Goal: Transaction & Acquisition: Book appointment/travel/reservation

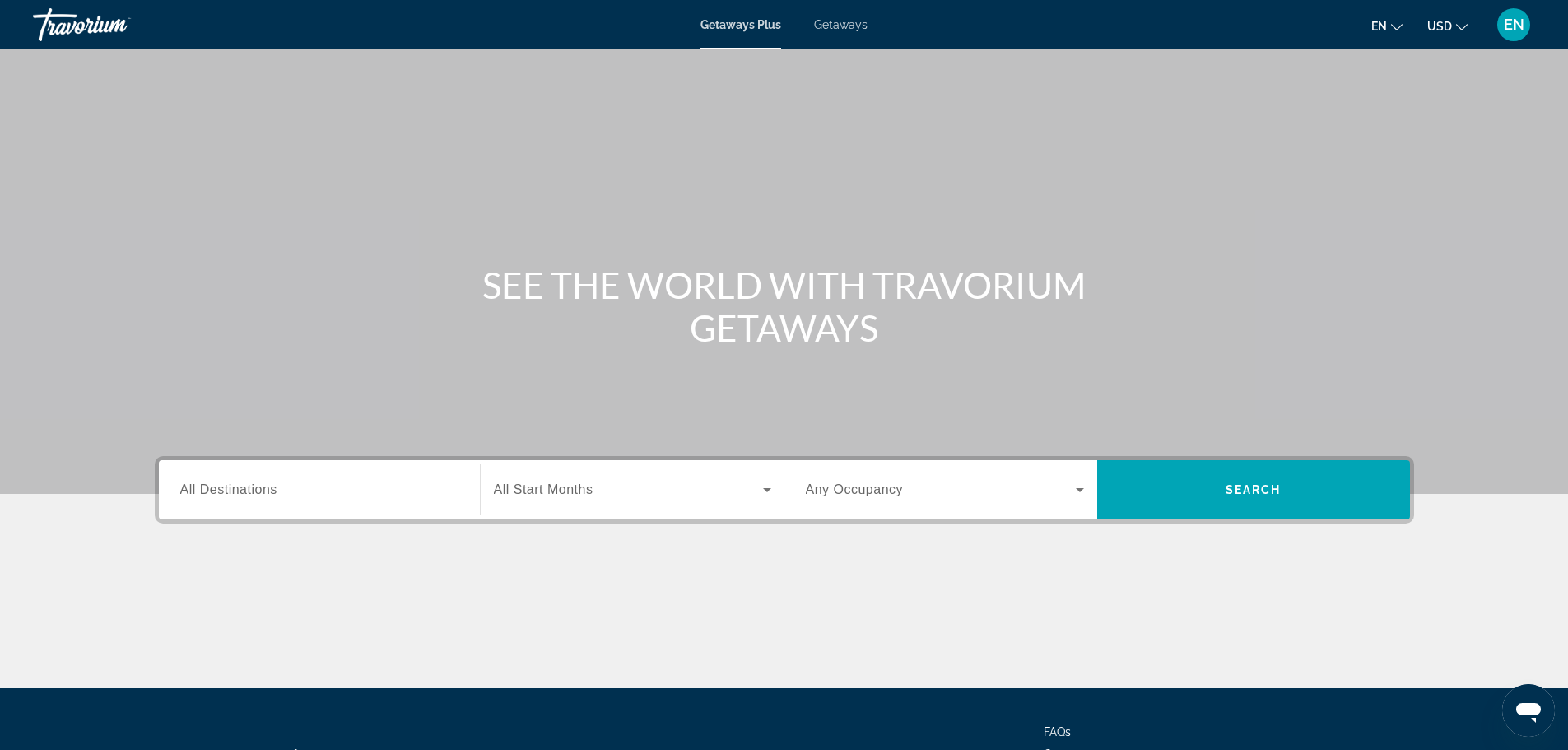
click at [320, 506] on div "Search widget" at bounding box center [320, 490] width 278 height 47
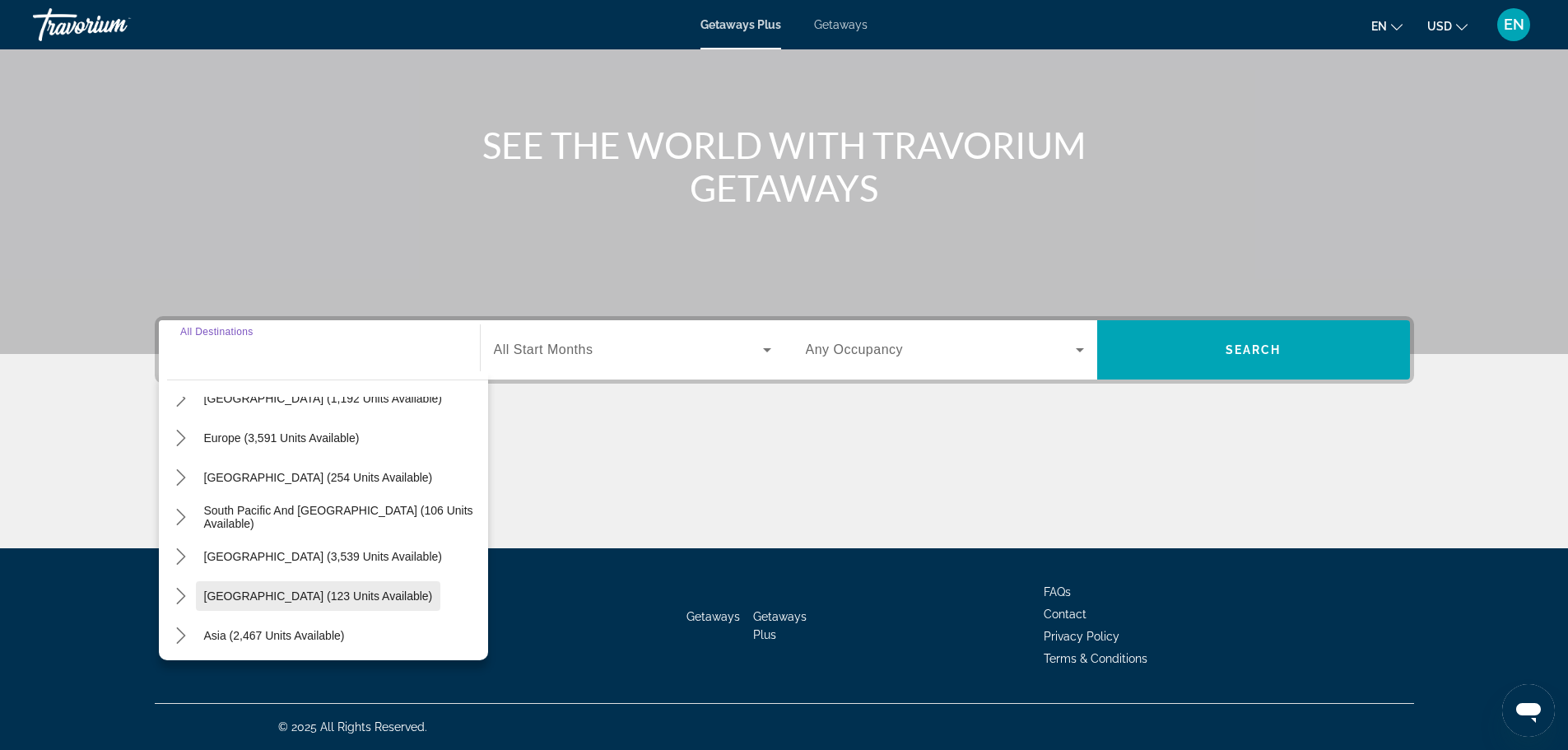
scroll to position [267, 0]
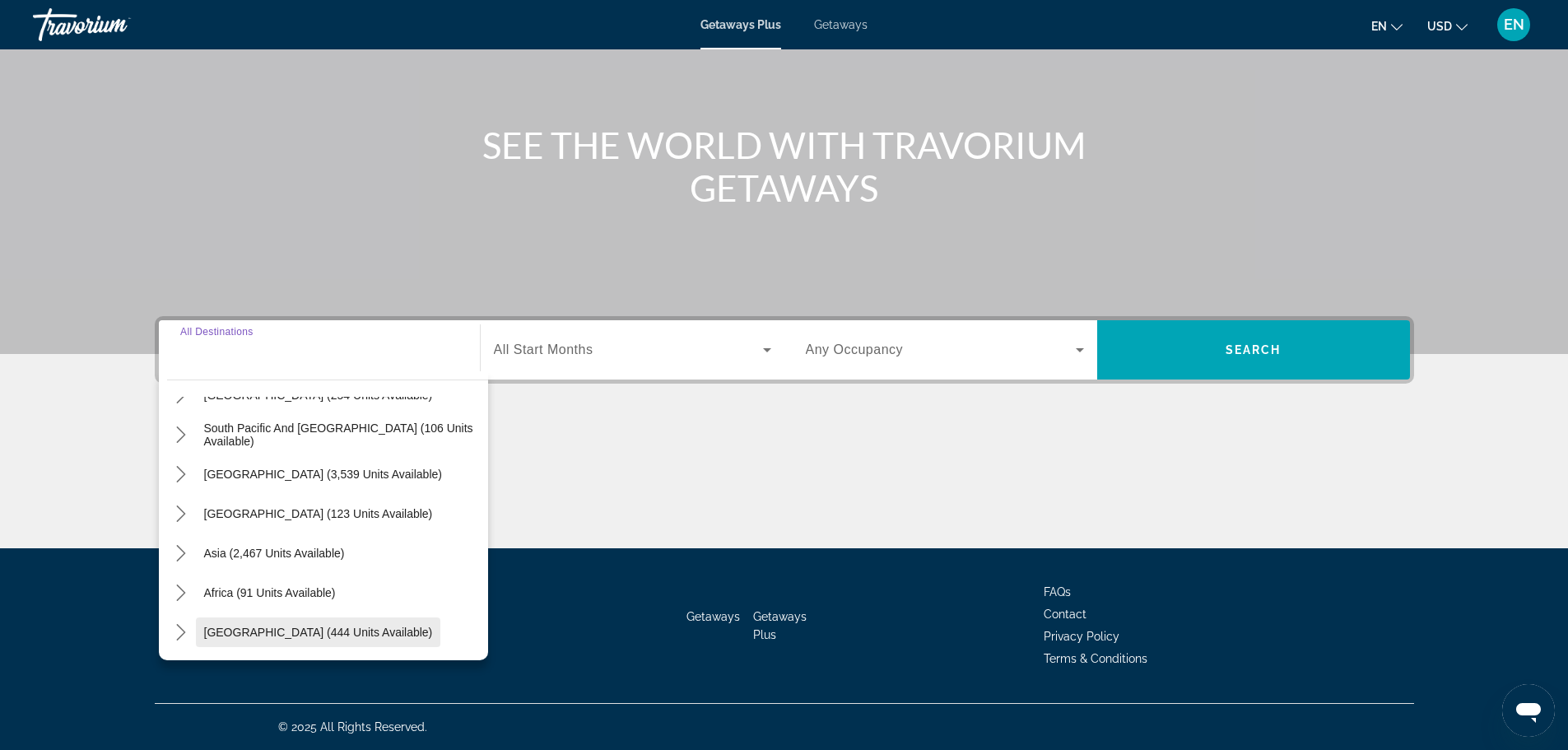
click at [274, 625] on span "Middle East (444 units available)" at bounding box center [319, 632] width 229 height 13
type input "**********"
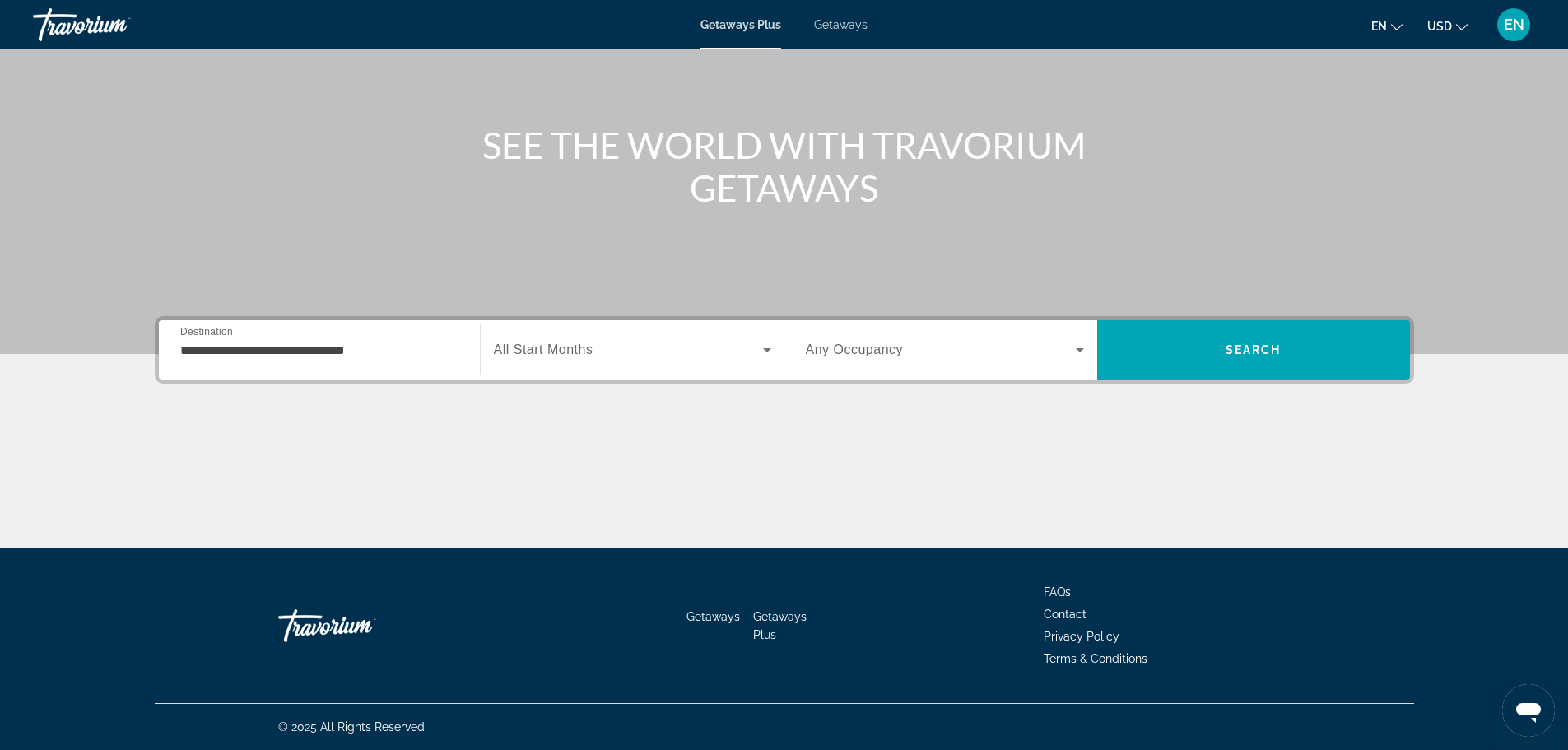
click at [540, 354] on span "All Start Months" at bounding box center [543, 349] width 99 height 14
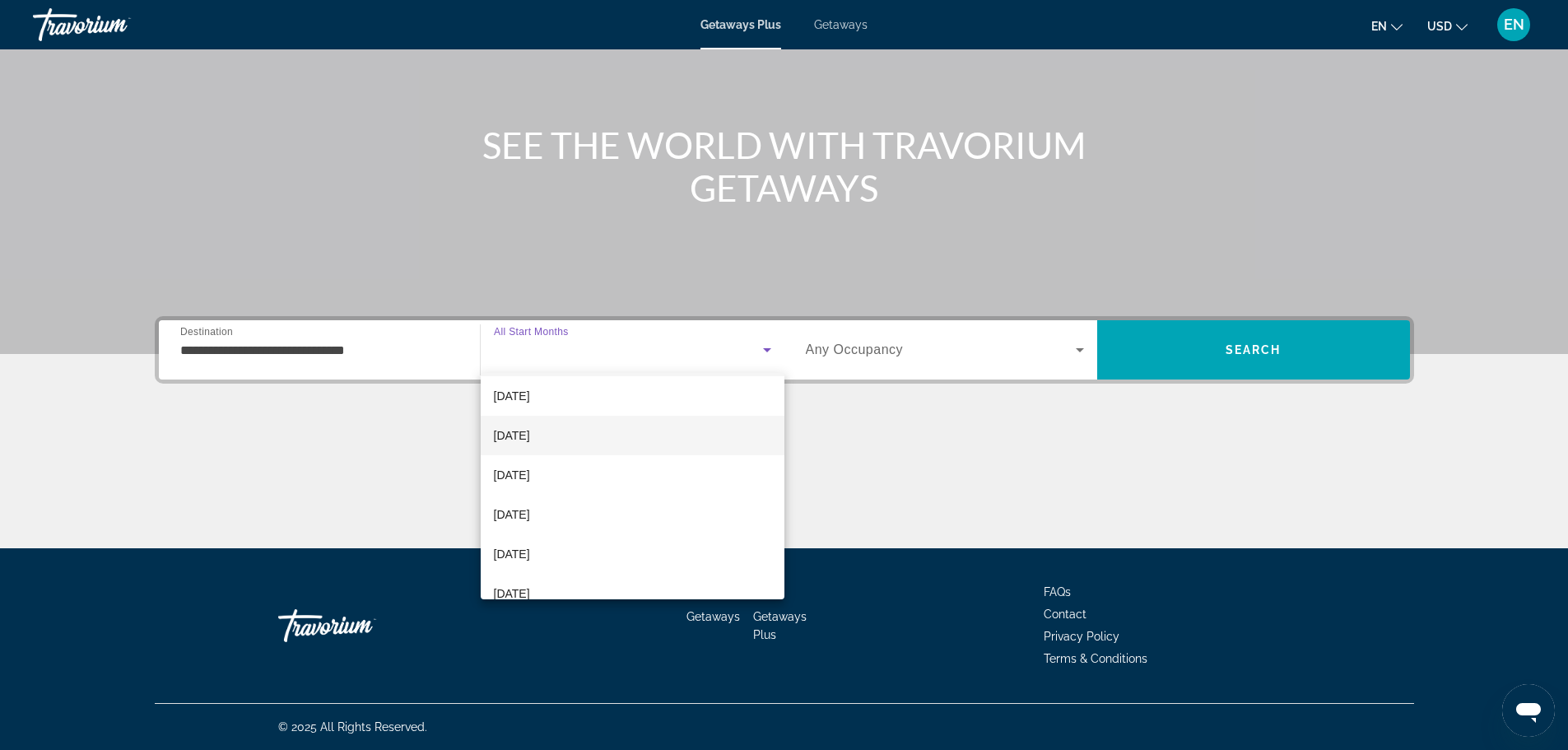
scroll to position [82, 0]
click at [530, 436] on span "December 2025" at bounding box center [512, 435] width 36 height 20
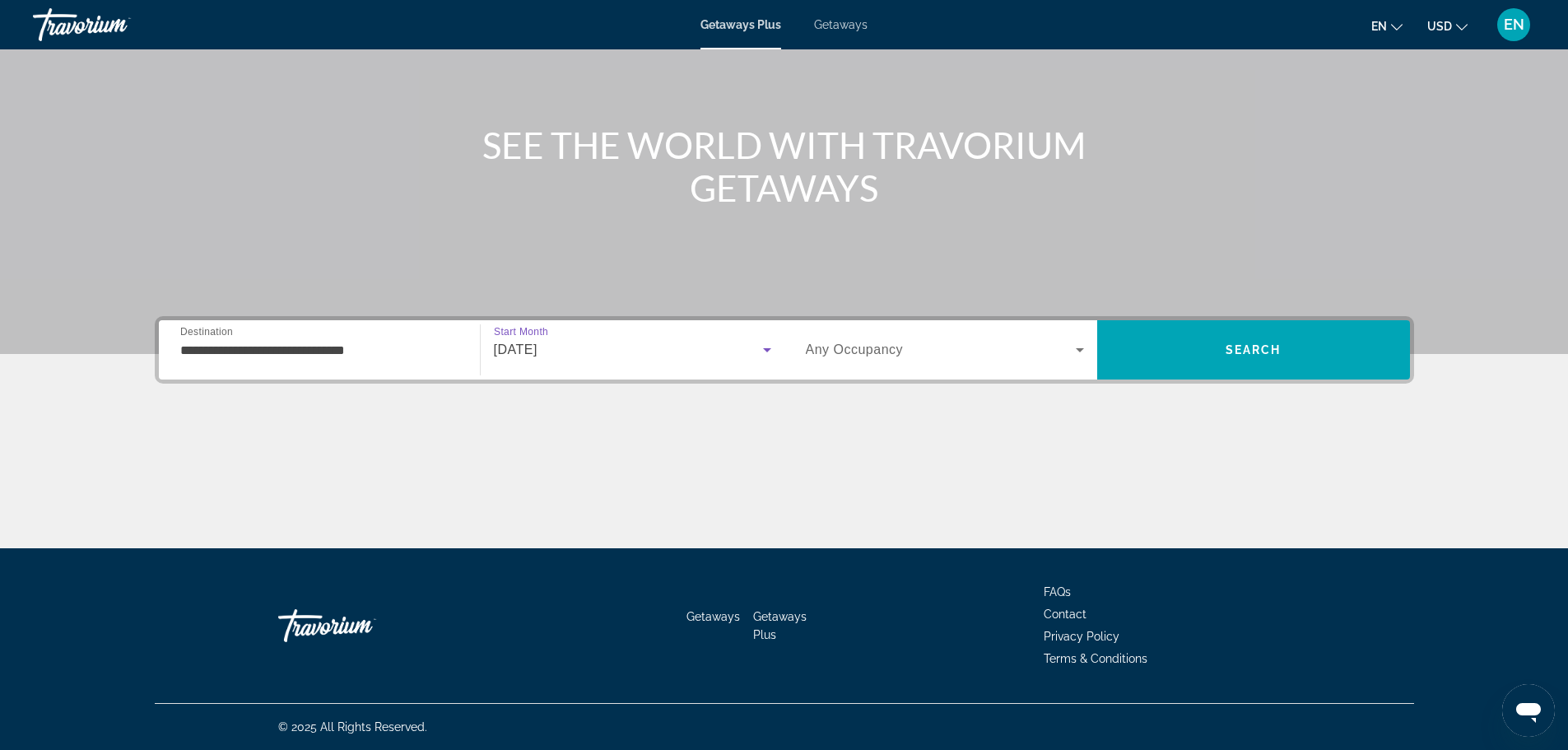
click at [960, 347] on span "Search widget" at bounding box center [940, 349] width 270 height 20
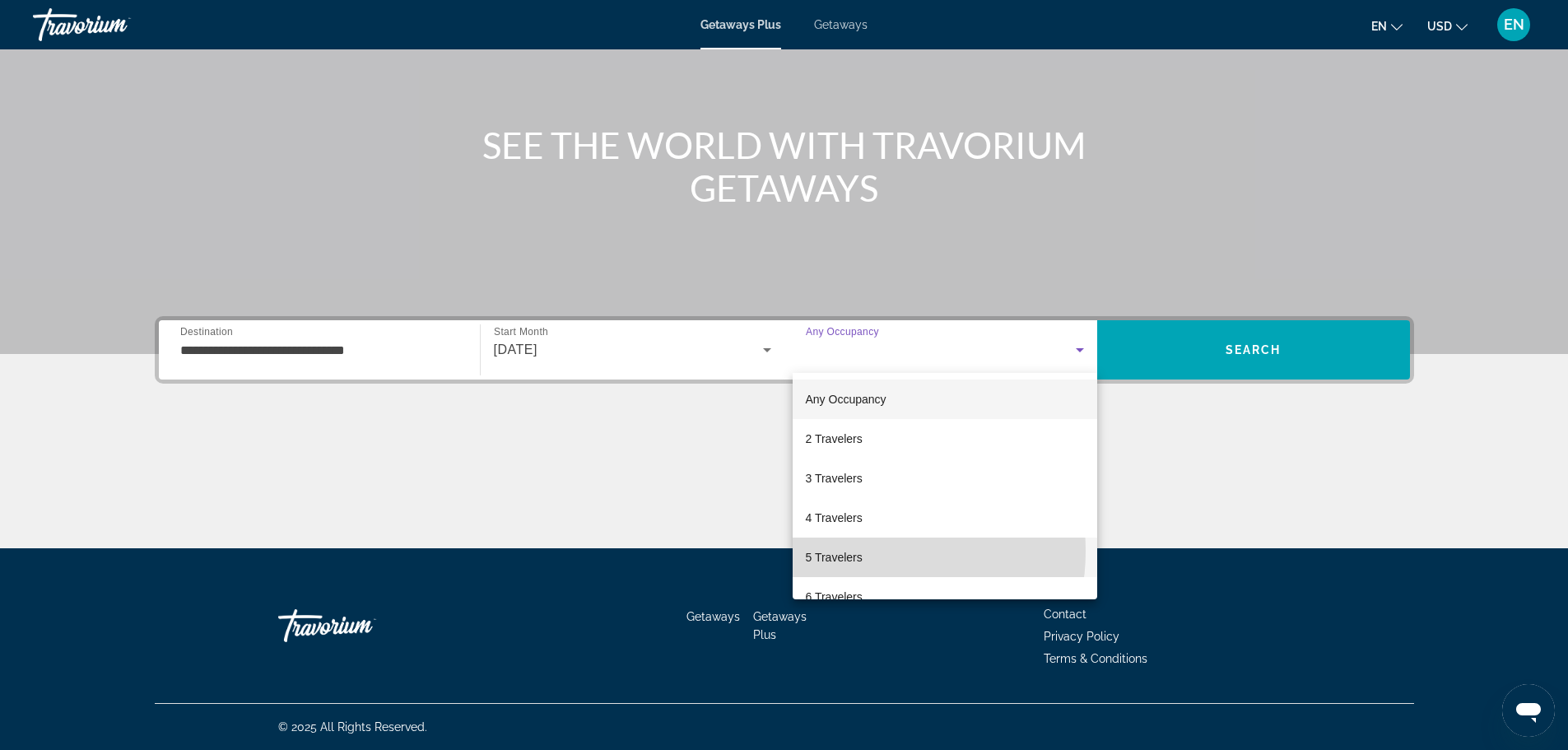
click at [858, 550] on span "5 Travelers" at bounding box center [834, 557] width 57 height 20
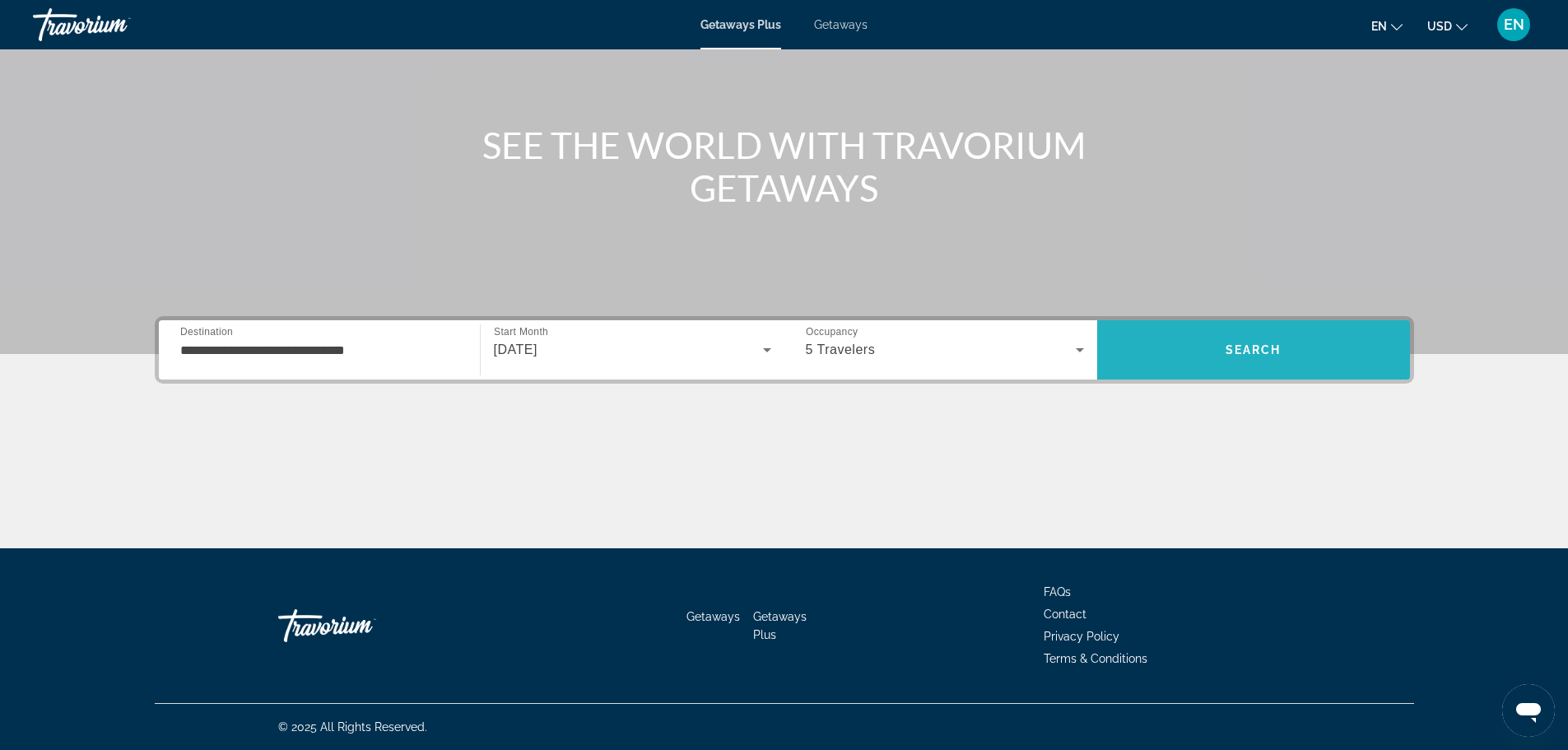
click at [1283, 335] on span "Search" at bounding box center [1253, 350] width 313 height 40
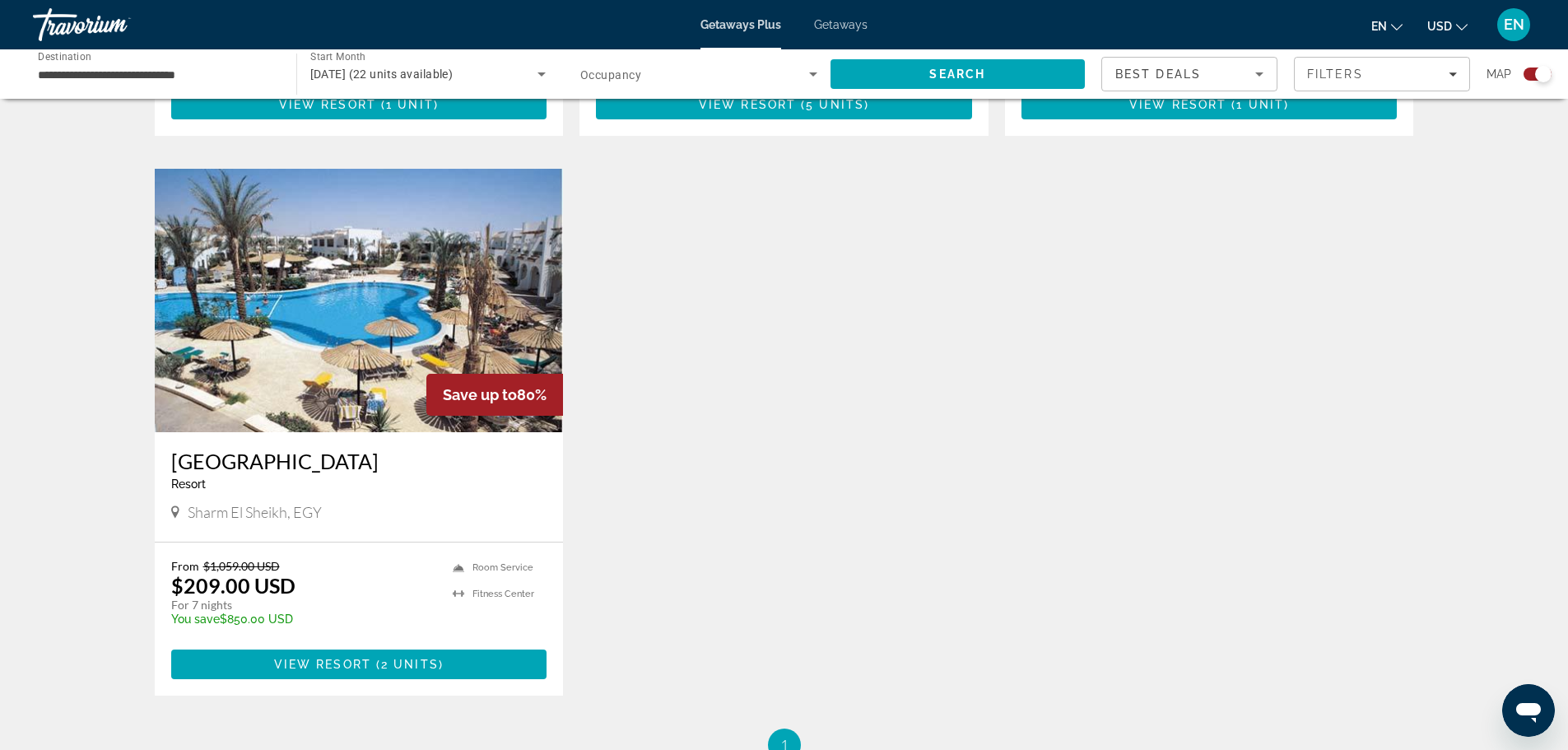
scroll to position [2176, 0]
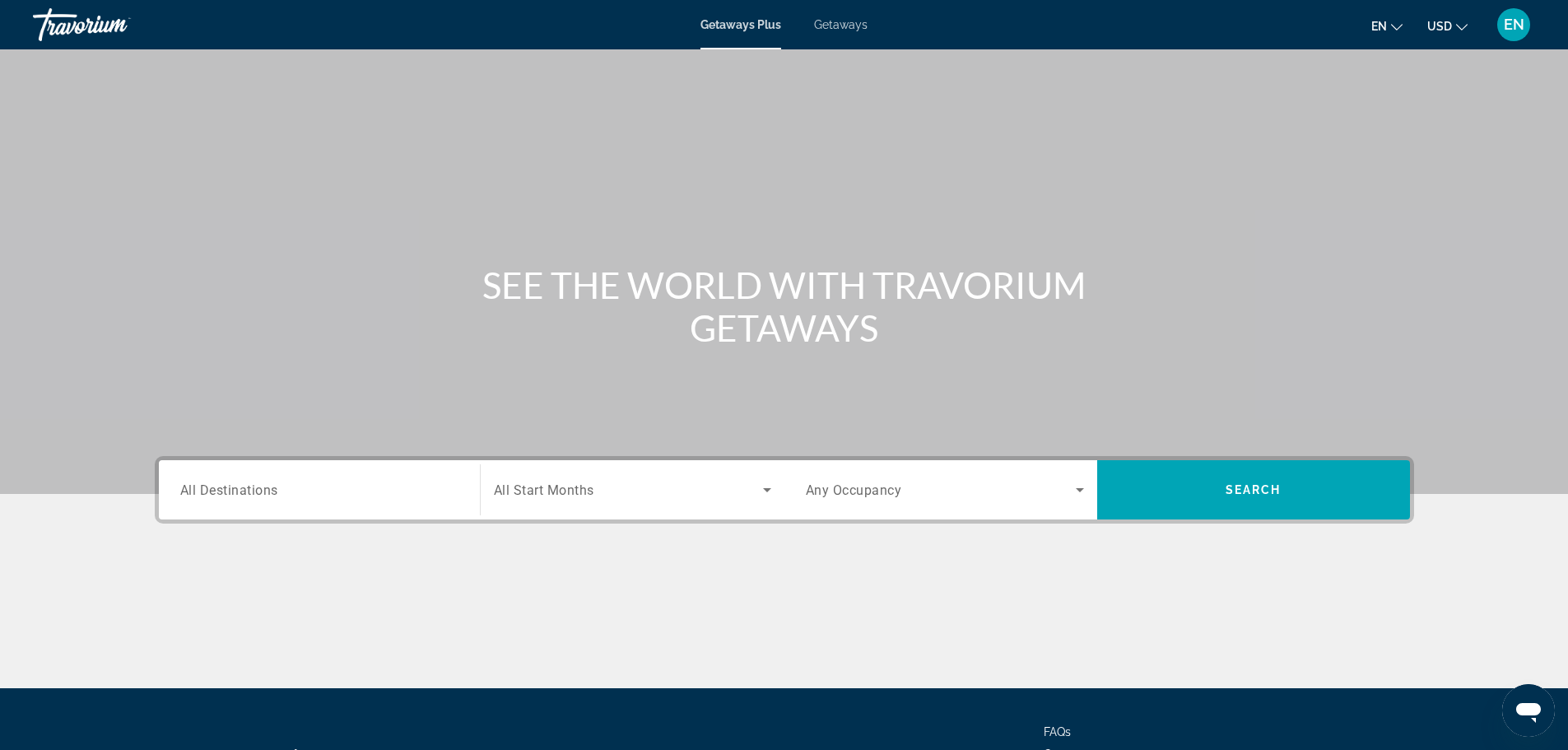
click at [276, 481] on span "All Destinations" at bounding box center [230, 489] width 98 height 16
click at [276, 481] on input "Destination All Destinations" at bounding box center [320, 490] width 278 height 20
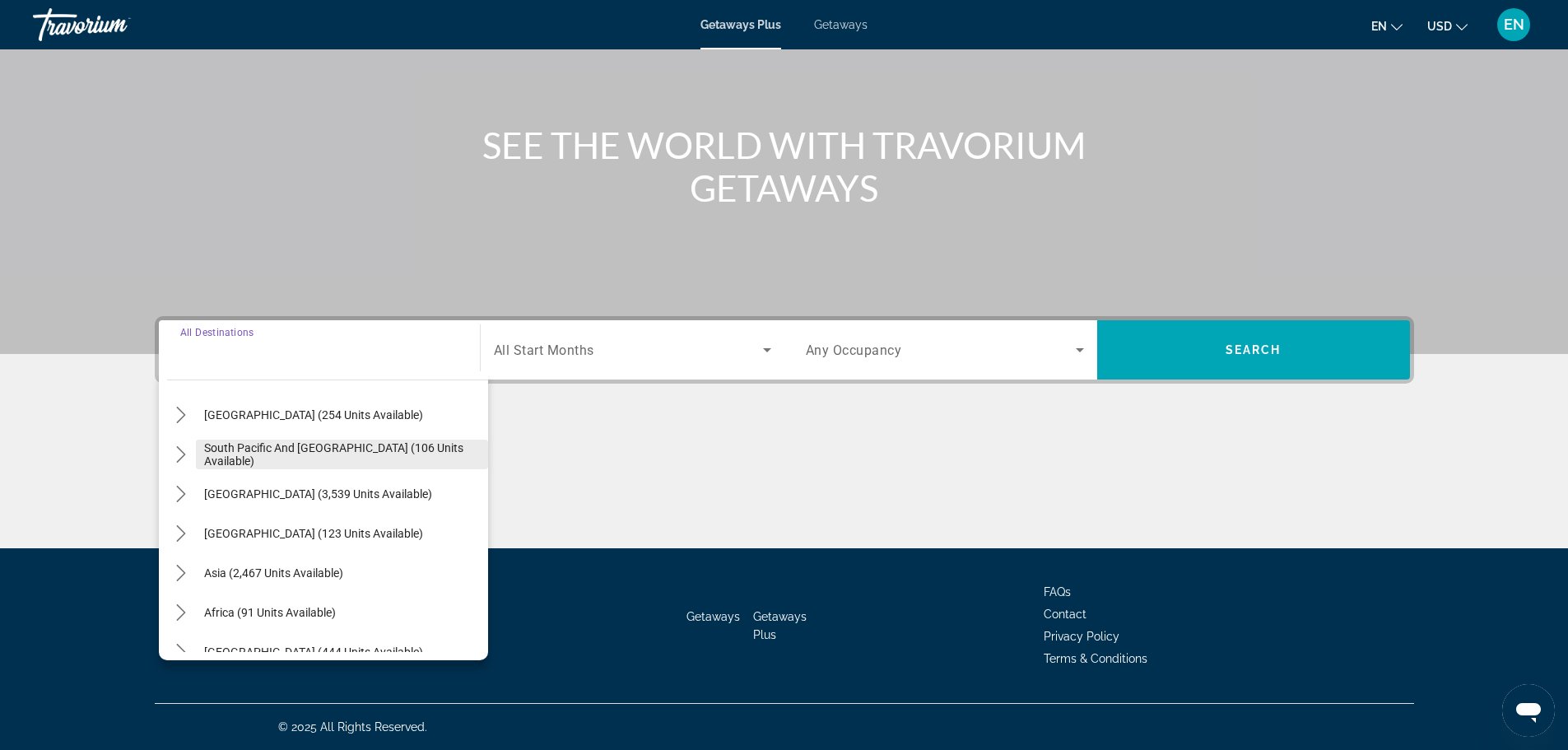
scroll to position [267, 0]
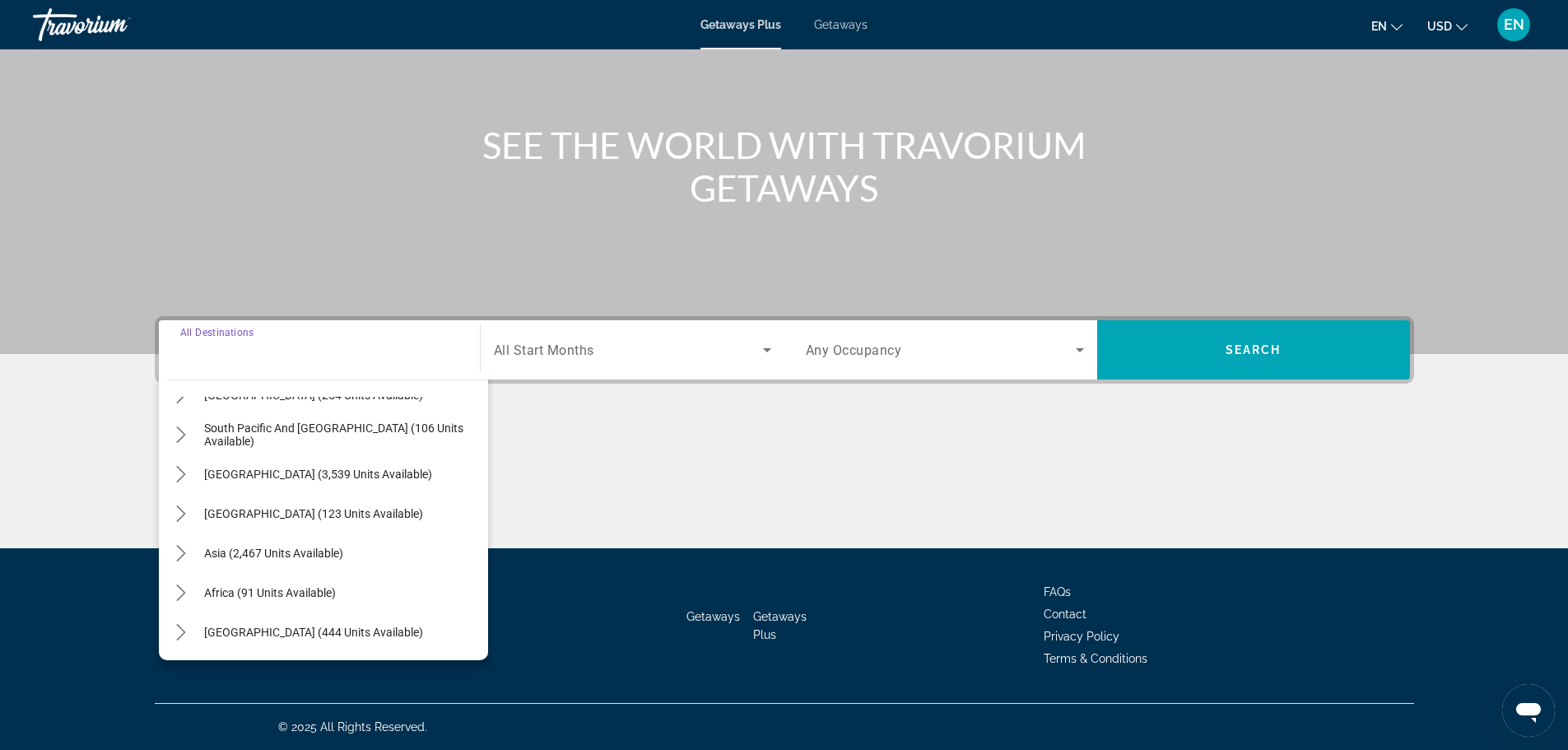
drag, startPoint x: 834, startPoint y: 18, endPoint x: 841, endPoint y: 24, distance: 9.2
click at [834, 18] on span "Getaways" at bounding box center [841, 25] width 54 height 13
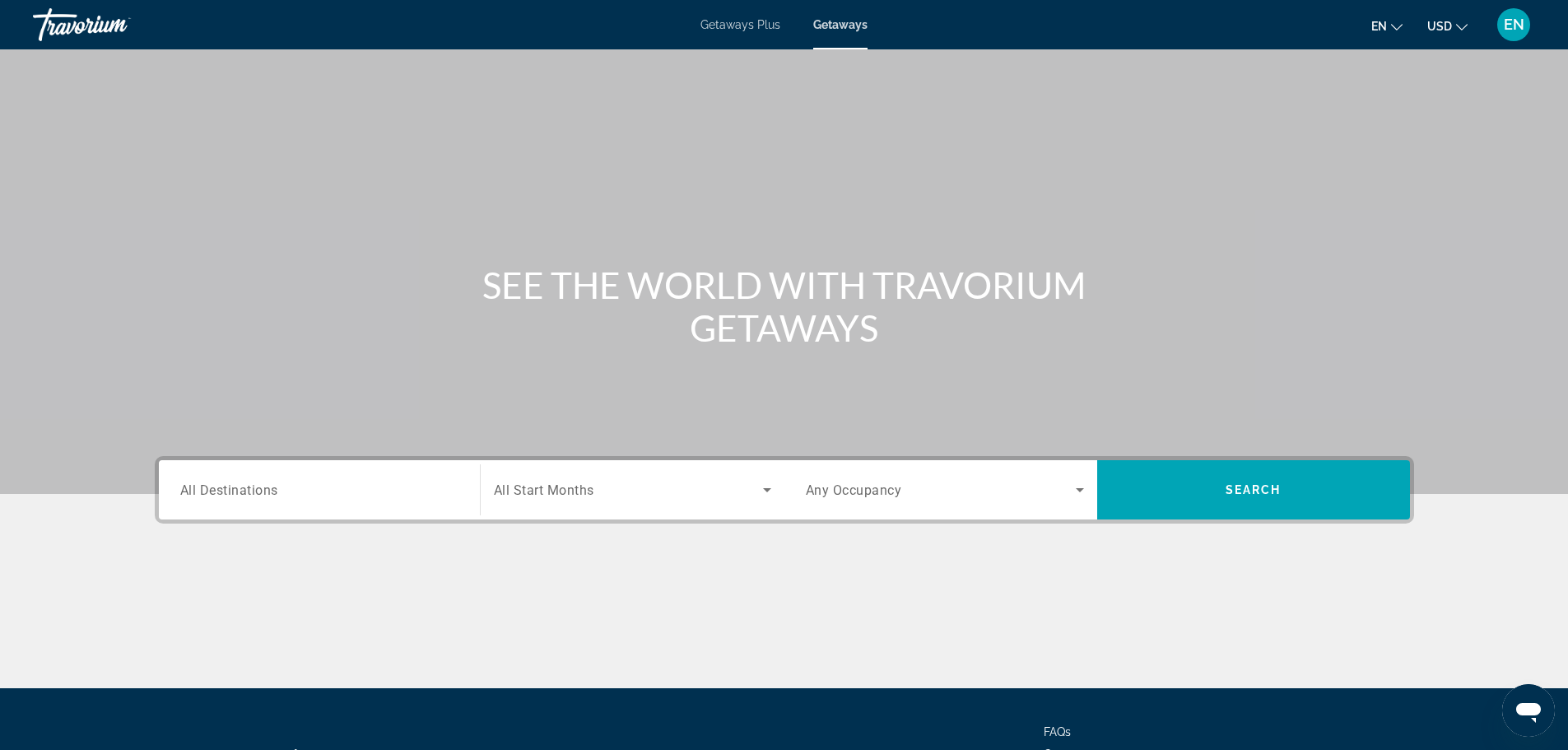
click at [213, 485] on span "All Destinations" at bounding box center [230, 489] width 98 height 16
click at [213, 485] on input "Destination All Destinations" at bounding box center [320, 490] width 278 height 20
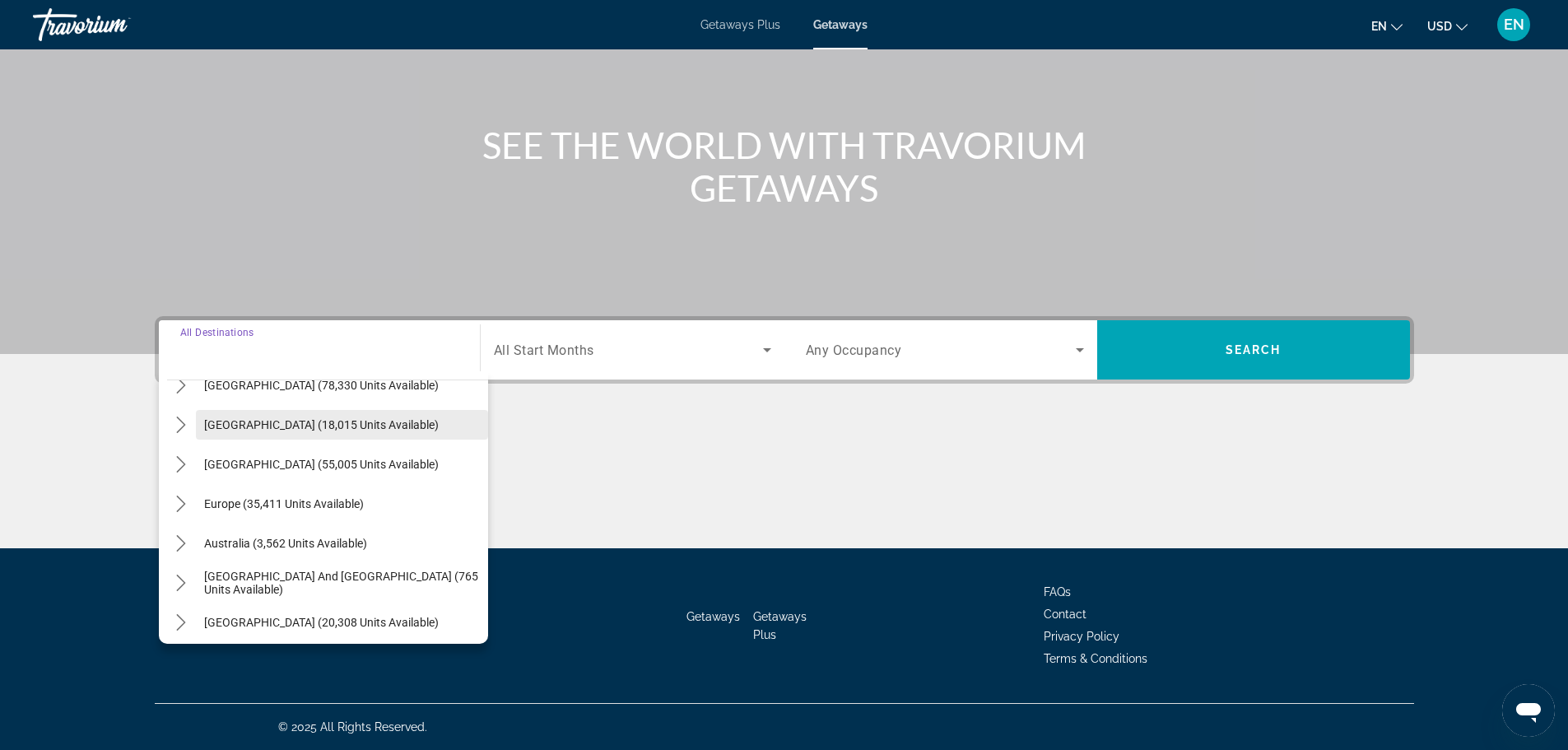
scroll to position [267, 0]
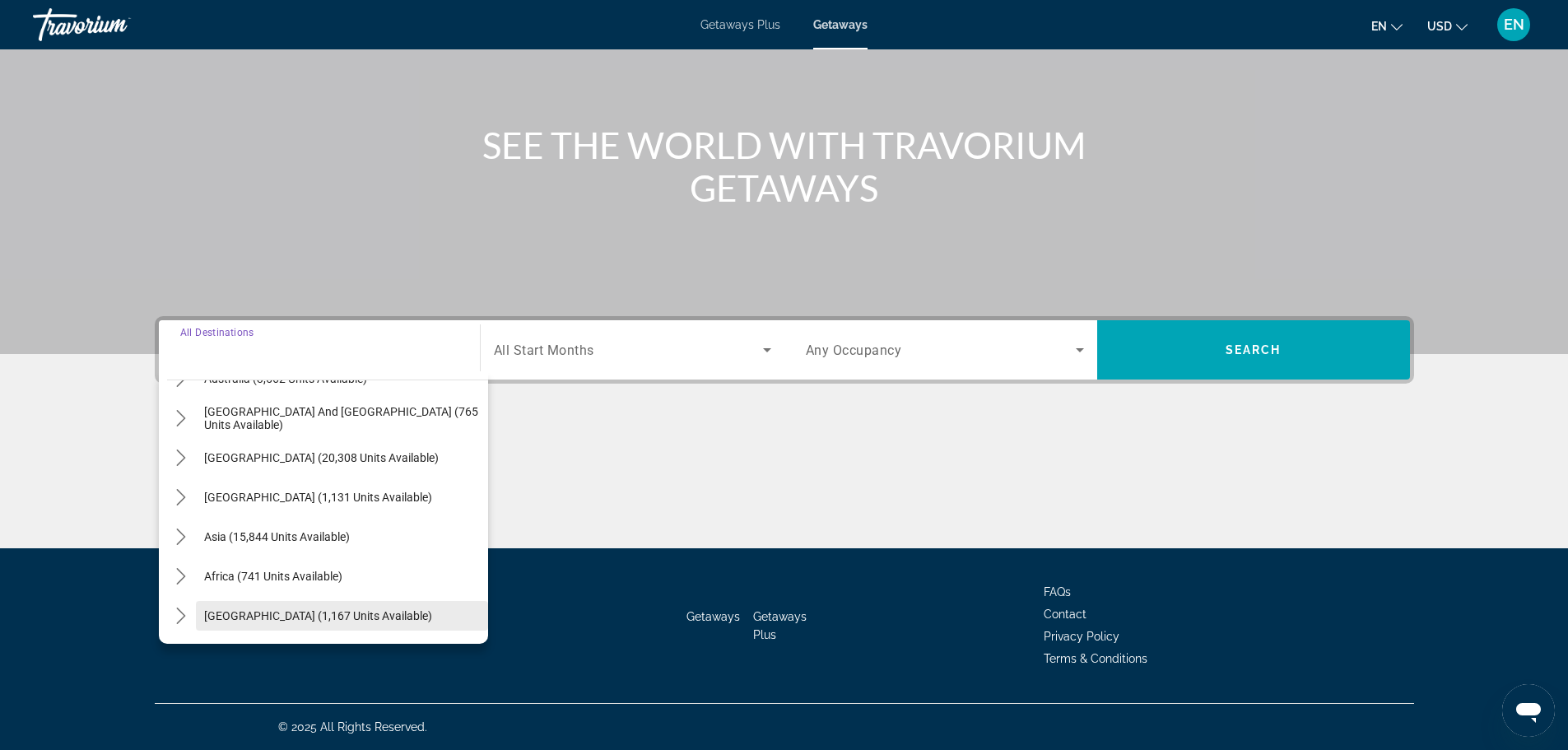
click at [343, 618] on span "Middle East (1,167 units available)" at bounding box center [318, 616] width 228 height 13
type input "**********"
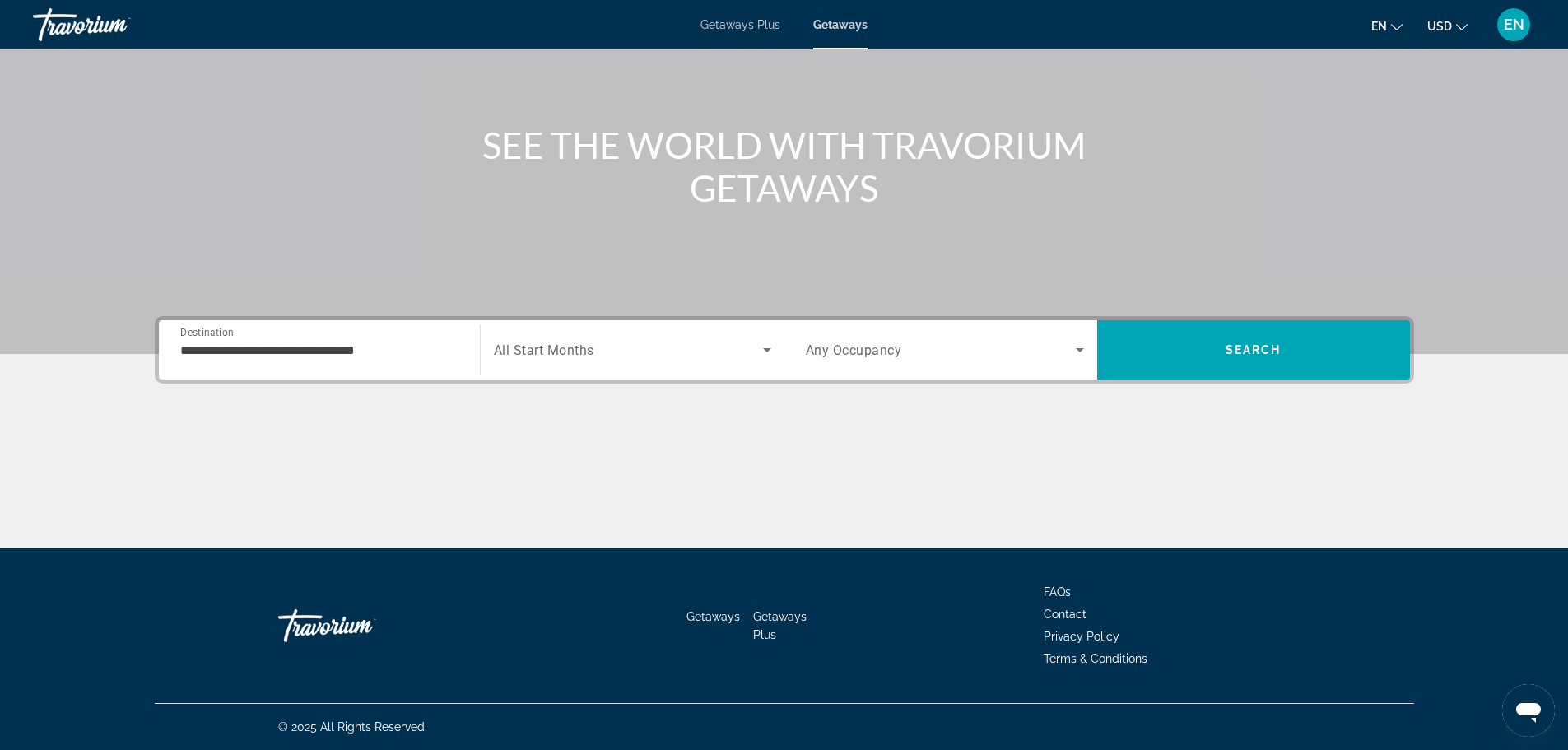
click at [587, 358] on span "All Start Months" at bounding box center [544, 350] width 100 height 16
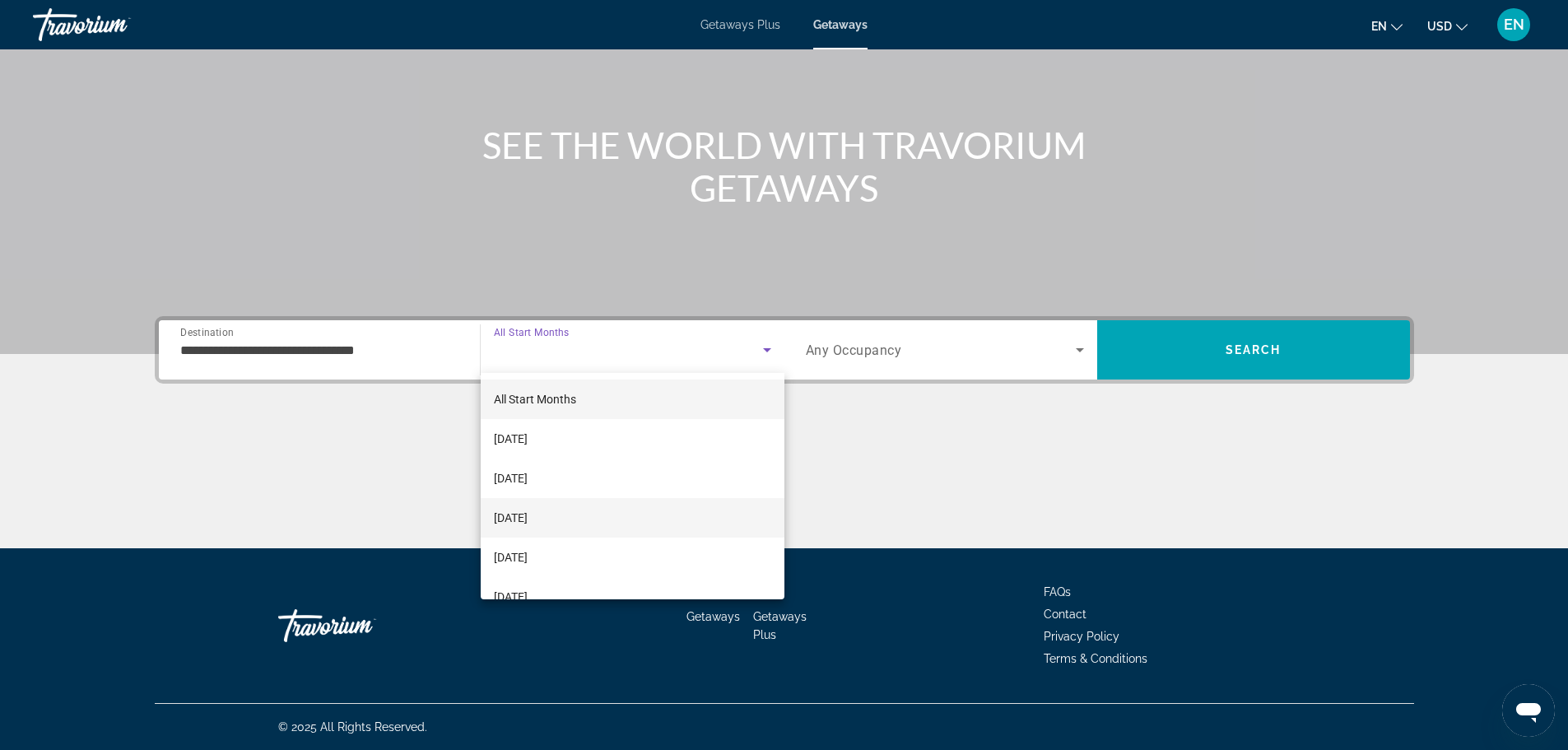
click at [528, 520] on span "December 2025" at bounding box center [511, 517] width 34 height 20
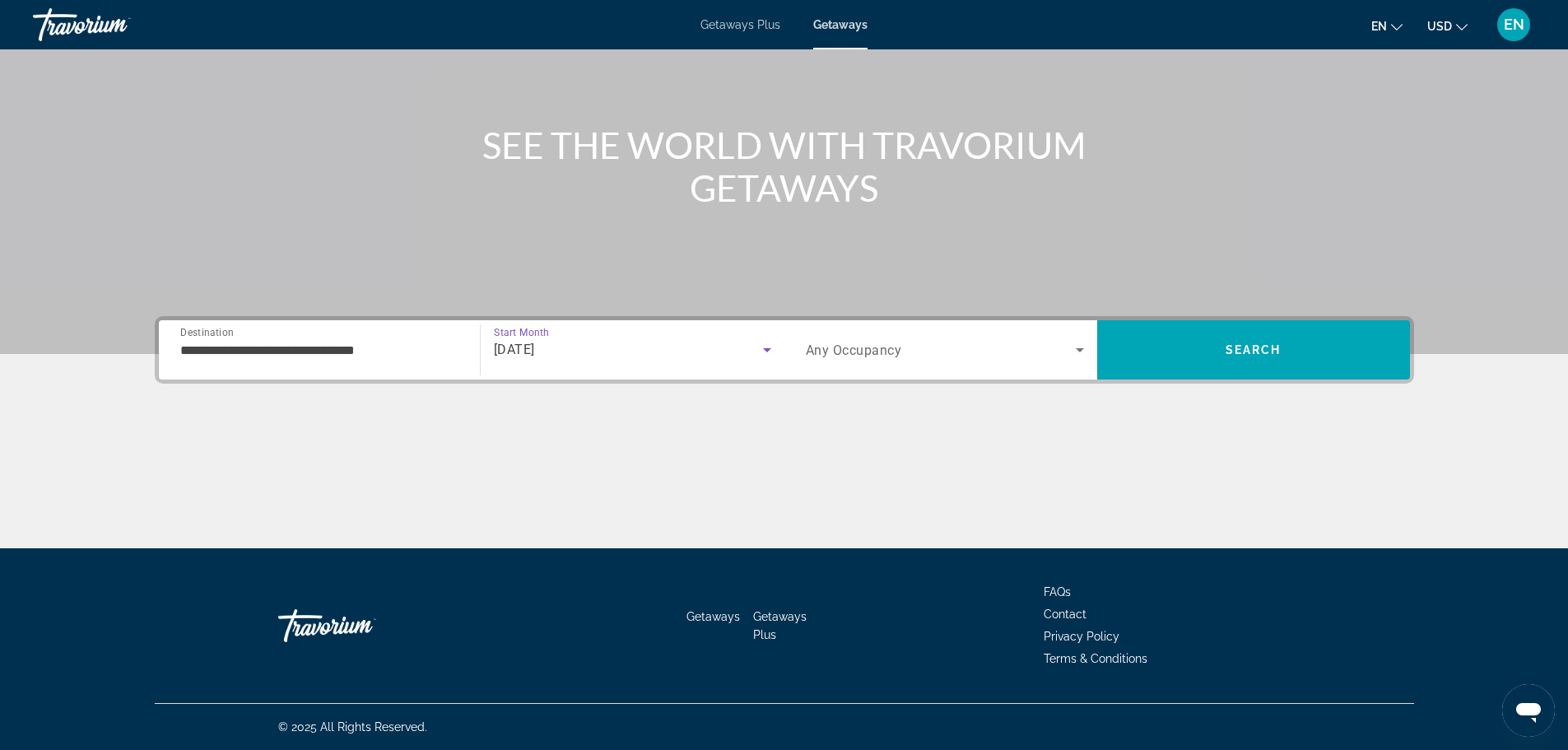
click at [880, 342] on span "Any Occupancy" at bounding box center [854, 350] width 96 height 16
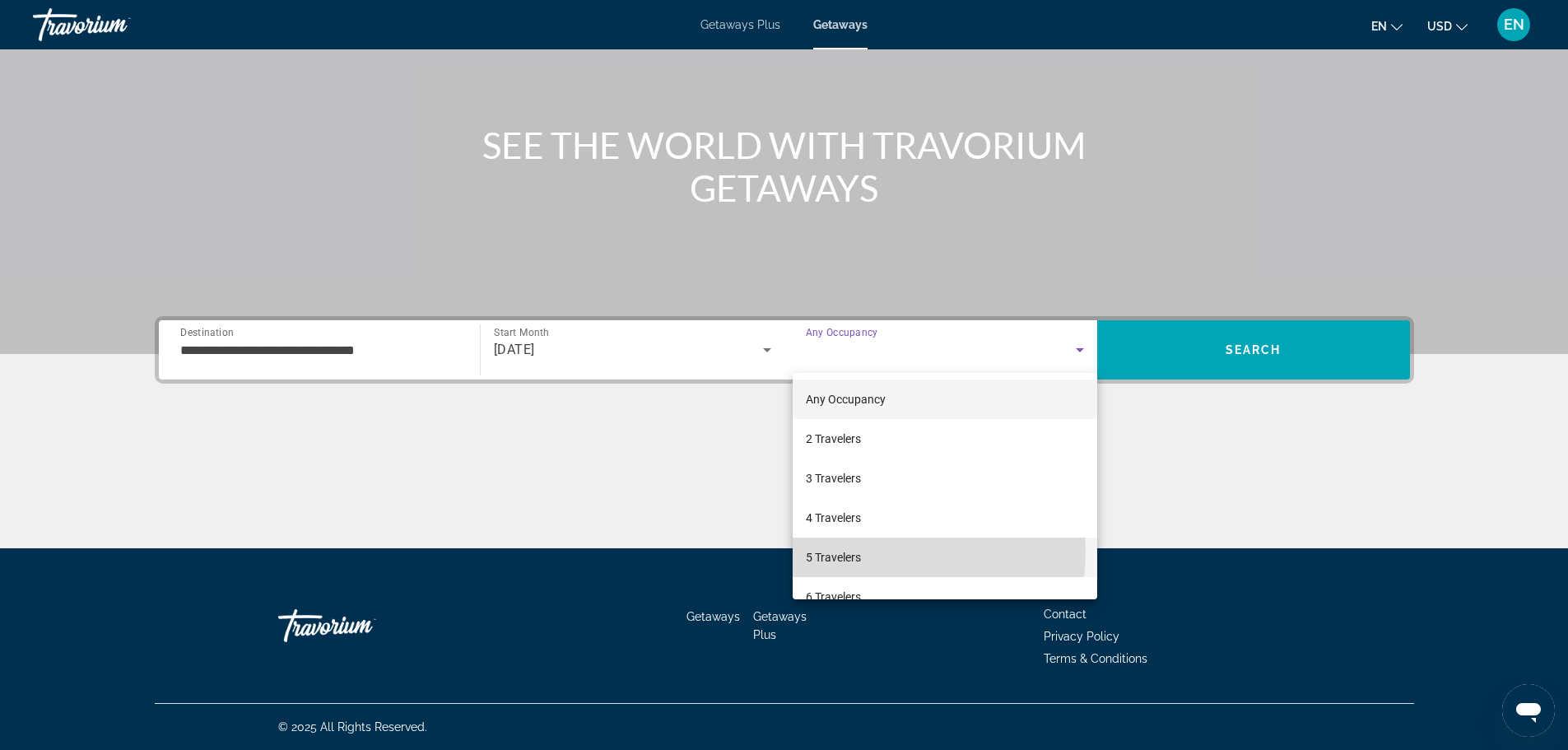
click at [865, 550] on mat-option "5 Travelers" at bounding box center [945, 557] width 305 height 40
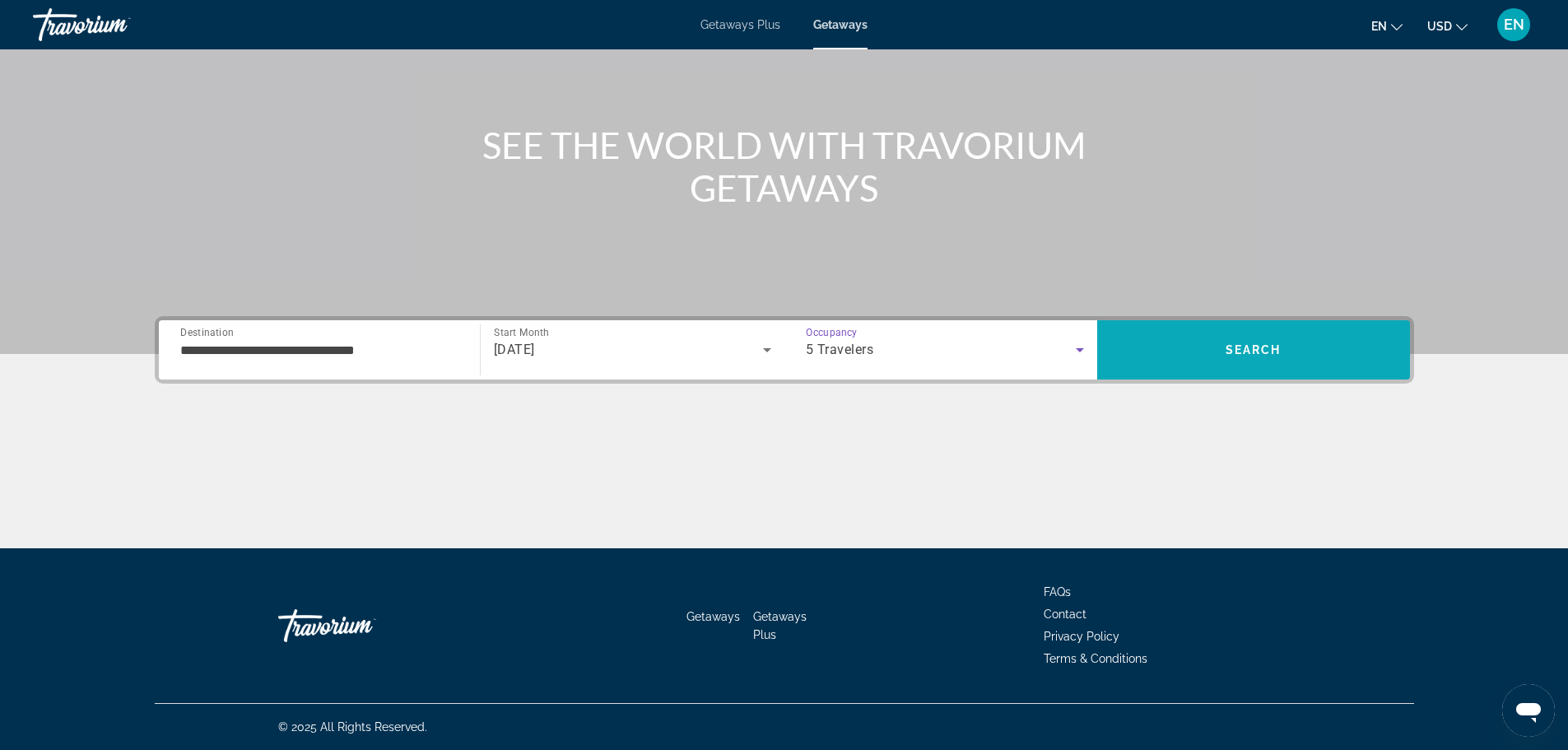
click at [1231, 346] on span "Search" at bounding box center [1253, 350] width 56 height 13
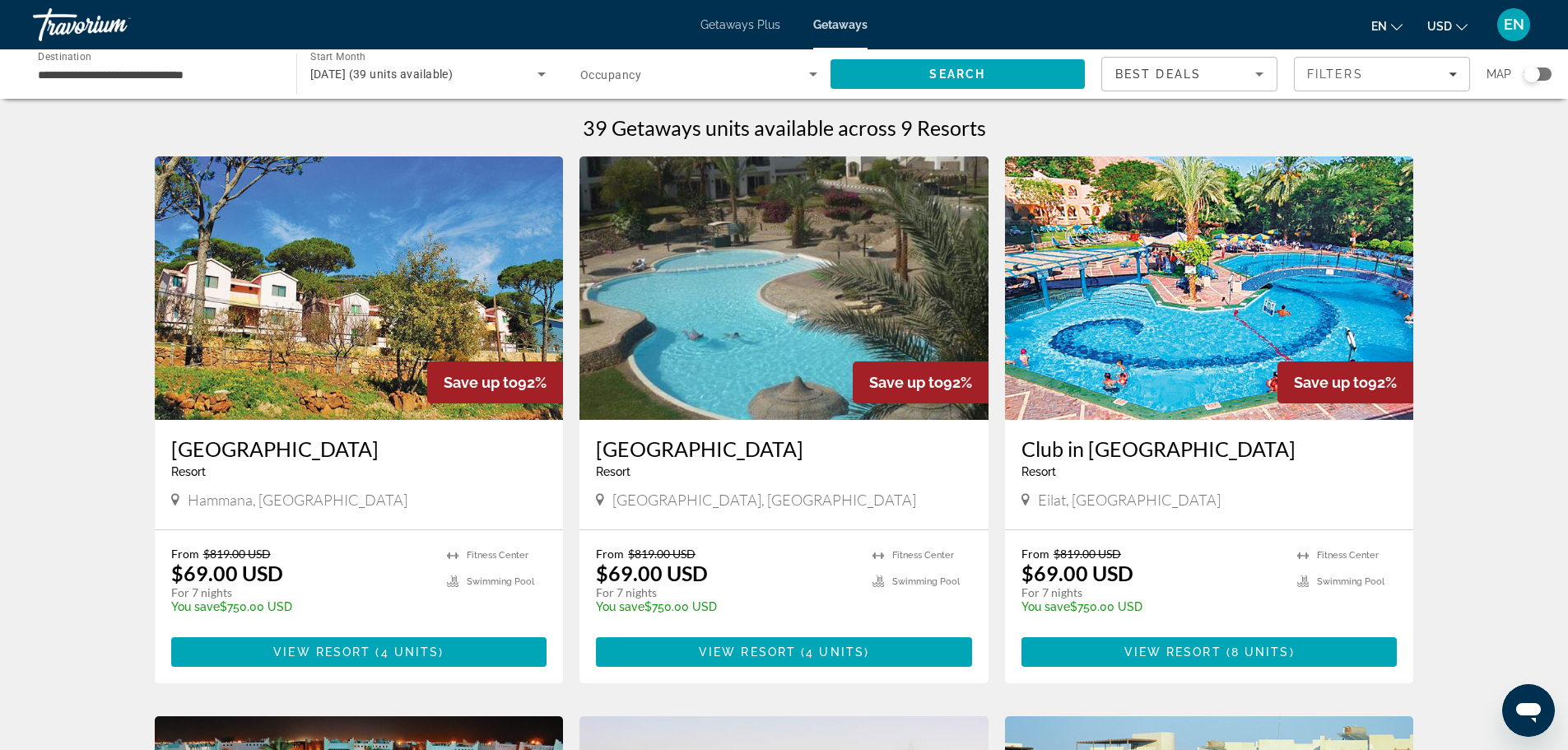
click at [1546, 78] on div "Search widget" at bounding box center [1538, 74] width 28 height 13
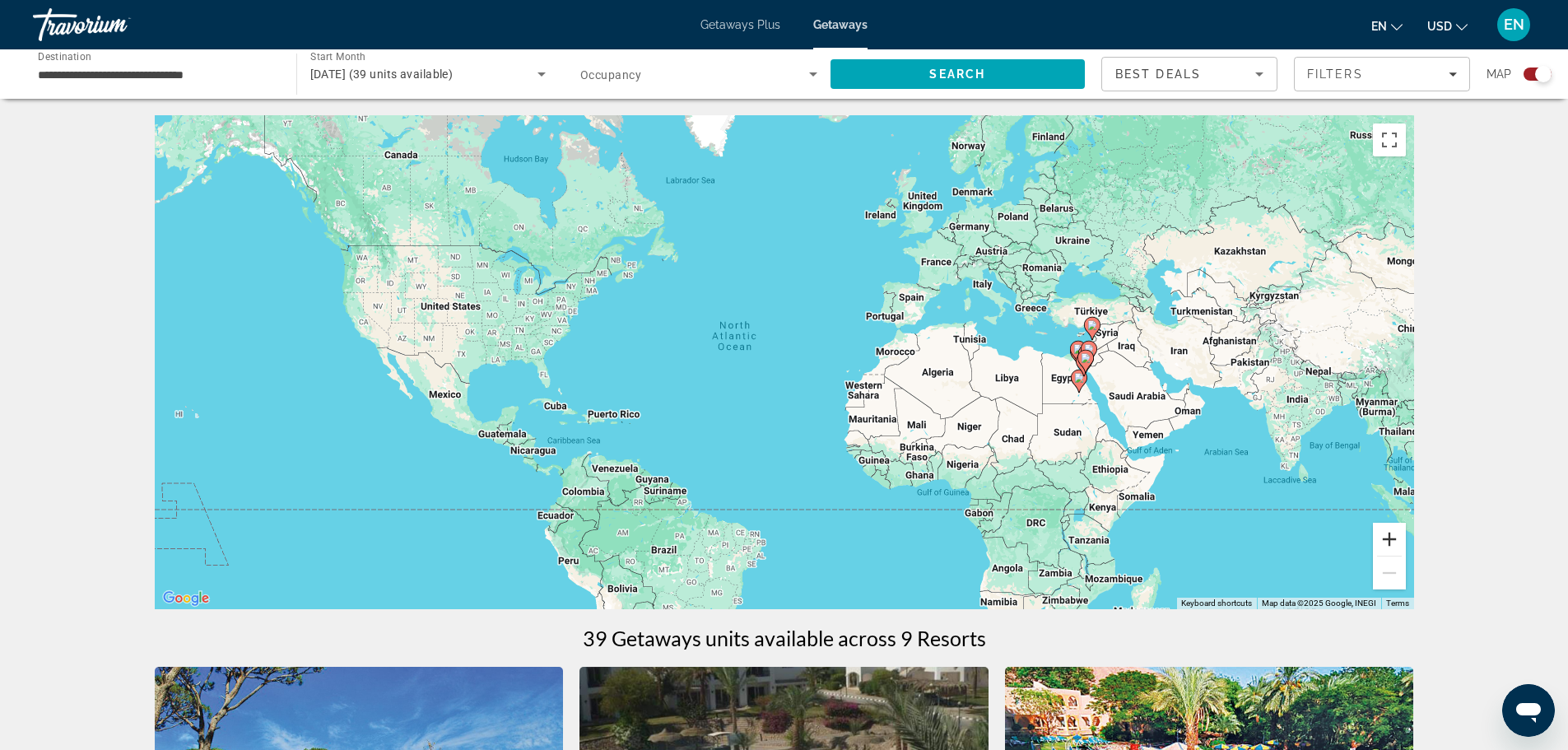
click at [1397, 536] on button "Zoom in" at bounding box center [1388, 539] width 33 height 33
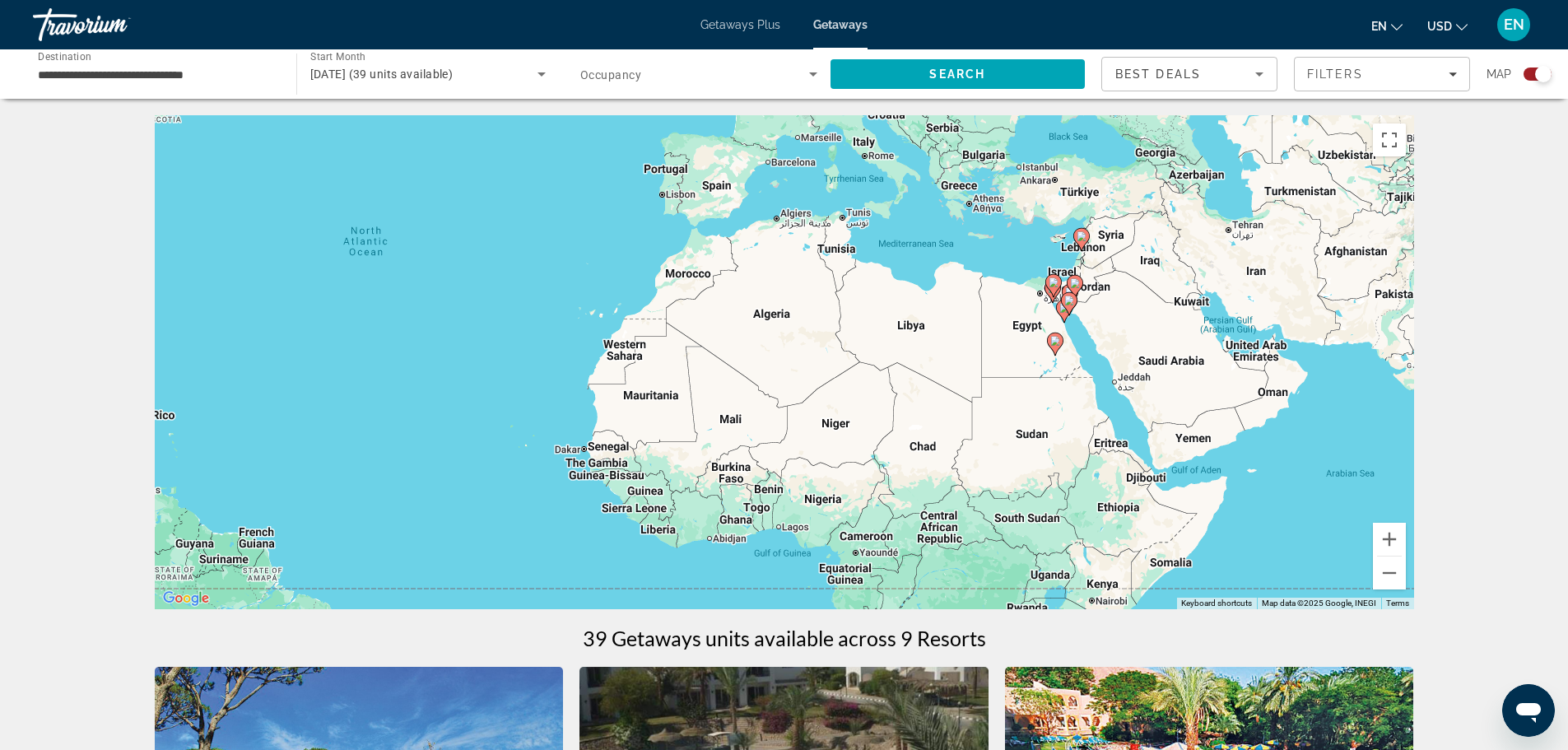
drag, startPoint x: 841, startPoint y: 390, endPoint x: 519, endPoint y: 321, distance: 329.3
click at [519, 321] on div "To activate drag with keyboard, press Alt + Enter. Once in keyboard drag state,…" at bounding box center [784, 362] width 1259 height 494
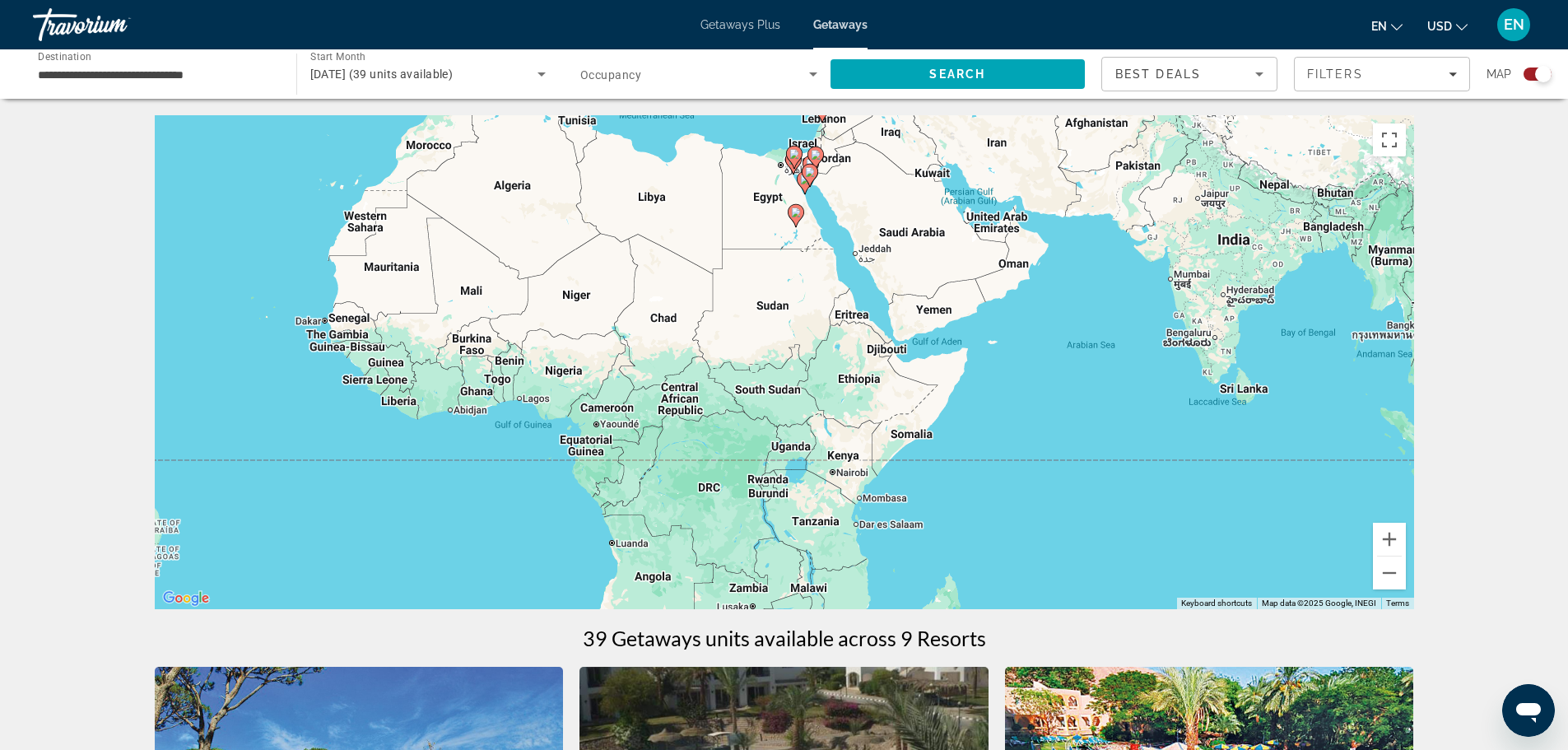
drag, startPoint x: 1262, startPoint y: 492, endPoint x: 1002, endPoint y: 361, distance: 291.1
click at [1002, 361] on div "To activate drag with keyboard, press Alt + Enter. Once in keyboard drag state,…" at bounding box center [784, 362] width 1259 height 494
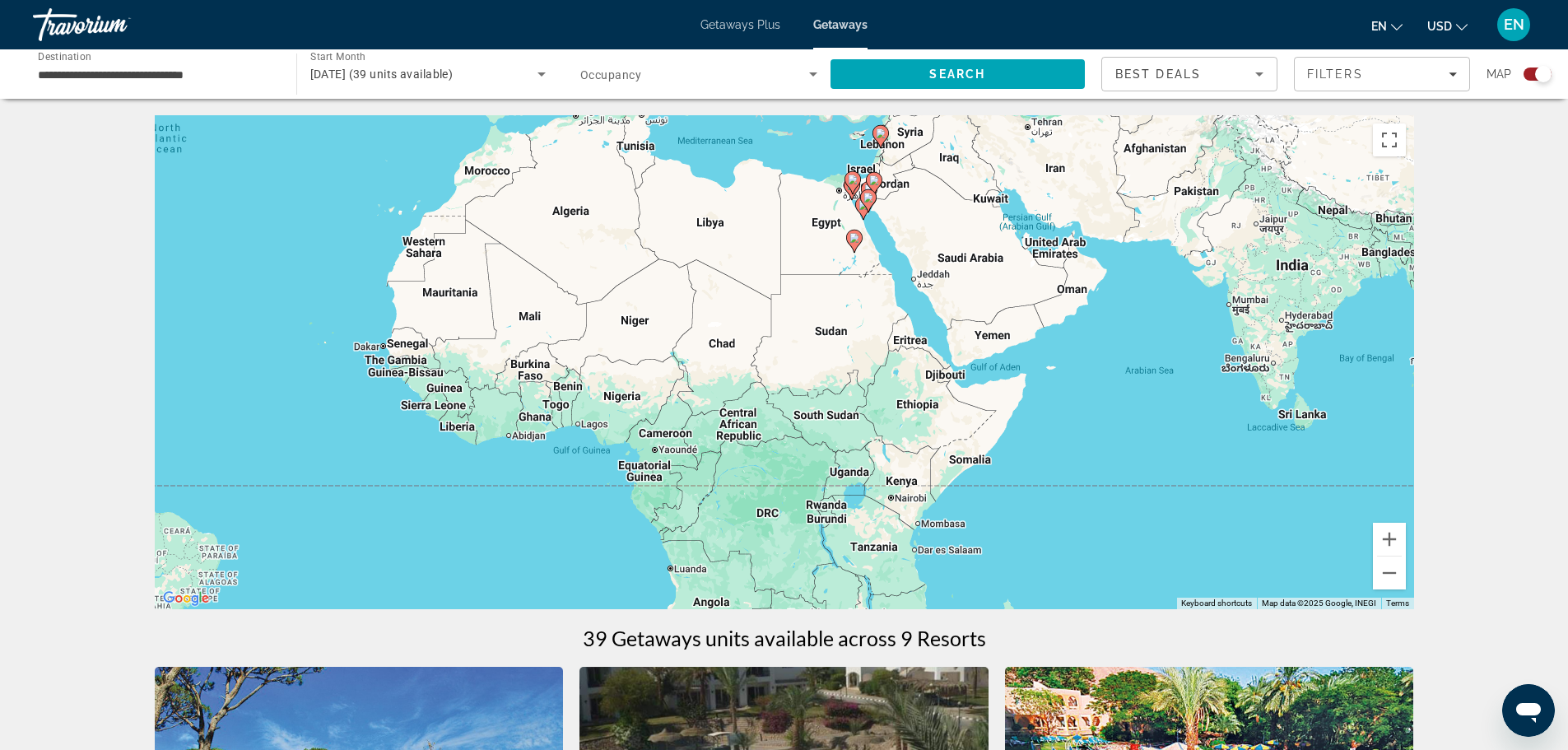
drag, startPoint x: 1028, startPoint y: 419, endPoint x: 1088, endPoint y: 445, distance: 65.4
click at [1088, 445] on div "To activate drag with keyboard, press Alt + Enter. Once in keyboard drag state,…" at bounding box center [784, 362] width 1259 height 494
click at [1055, 253] on div "To activate drag with keyboard, press Alt + Enter. Once in keyboard drag state,…" at bounding box center [784, 362] width 1259 height 494
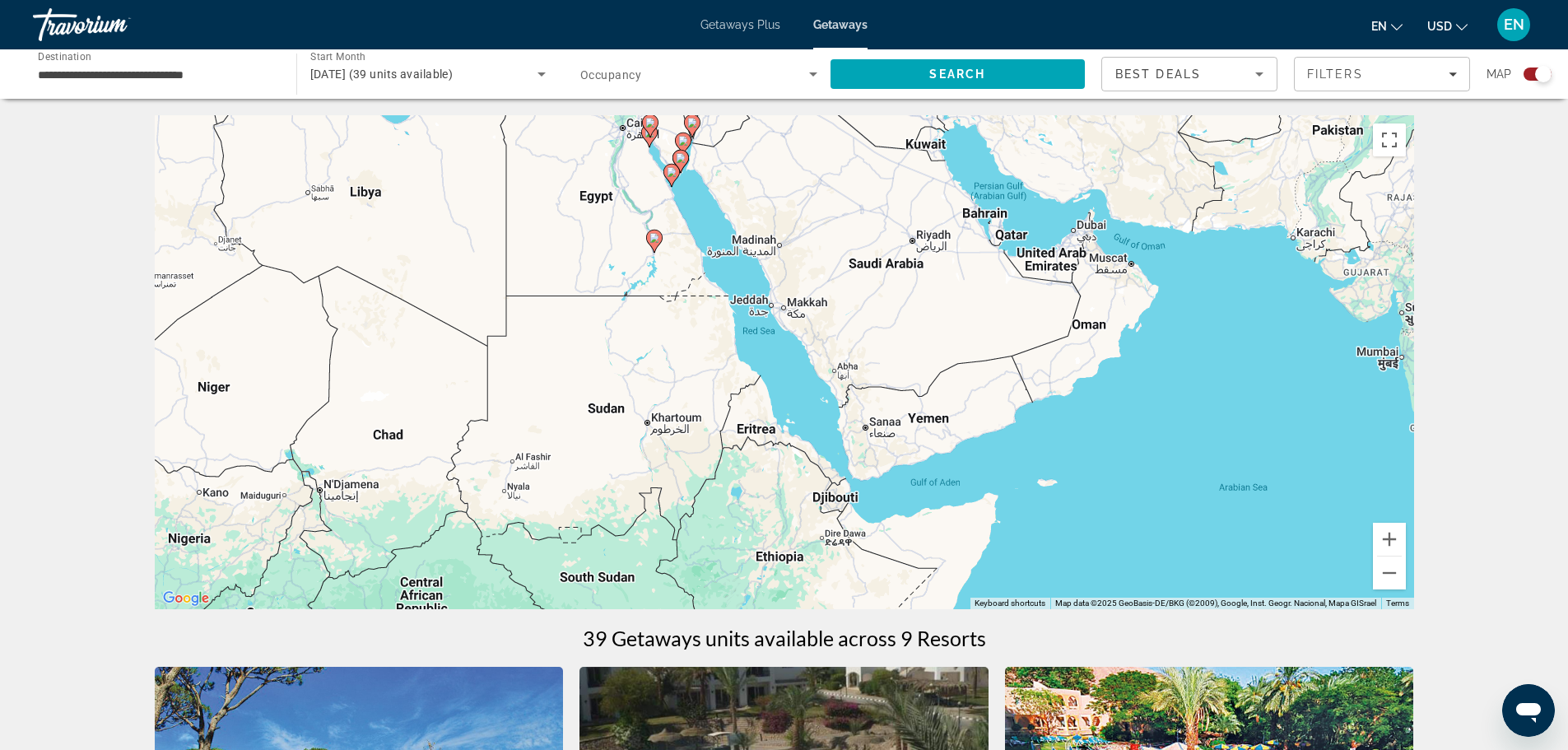
click at [1052, 262] on div "To activate drag with keyboard, press Alt + Enter. Once in keyboard drag state,…" at bounding box center [784, 362] width 1259 height 494
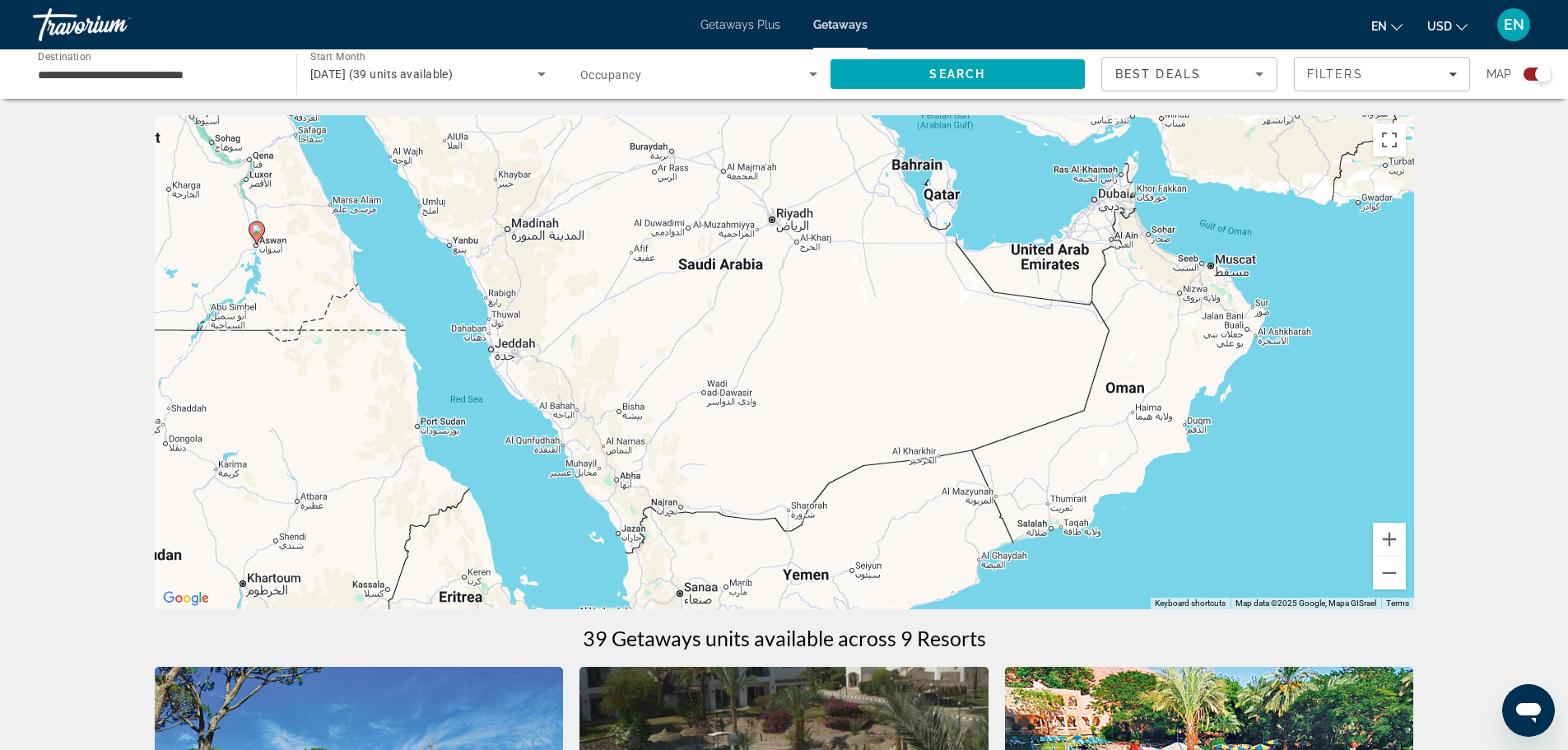
click at [1052, 262] on div "To activate drag with keyboard, press Alt + Enter. Once in keyboard drag state,…" at bounding box center [784, 362] width 1259 height 494
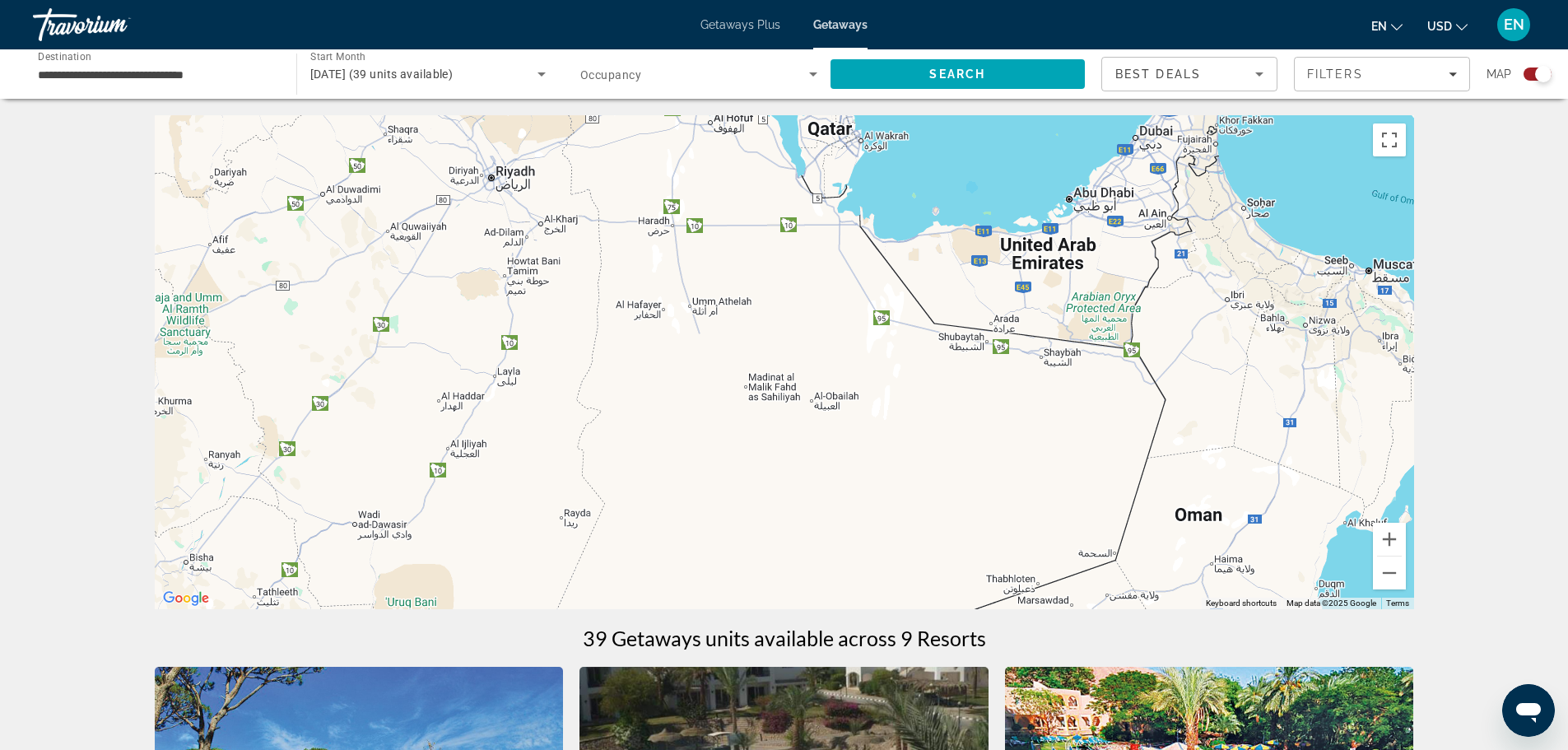
click at [1052, 262] on div "Main content" at bounding box center [784, 362] width 1259 height 494
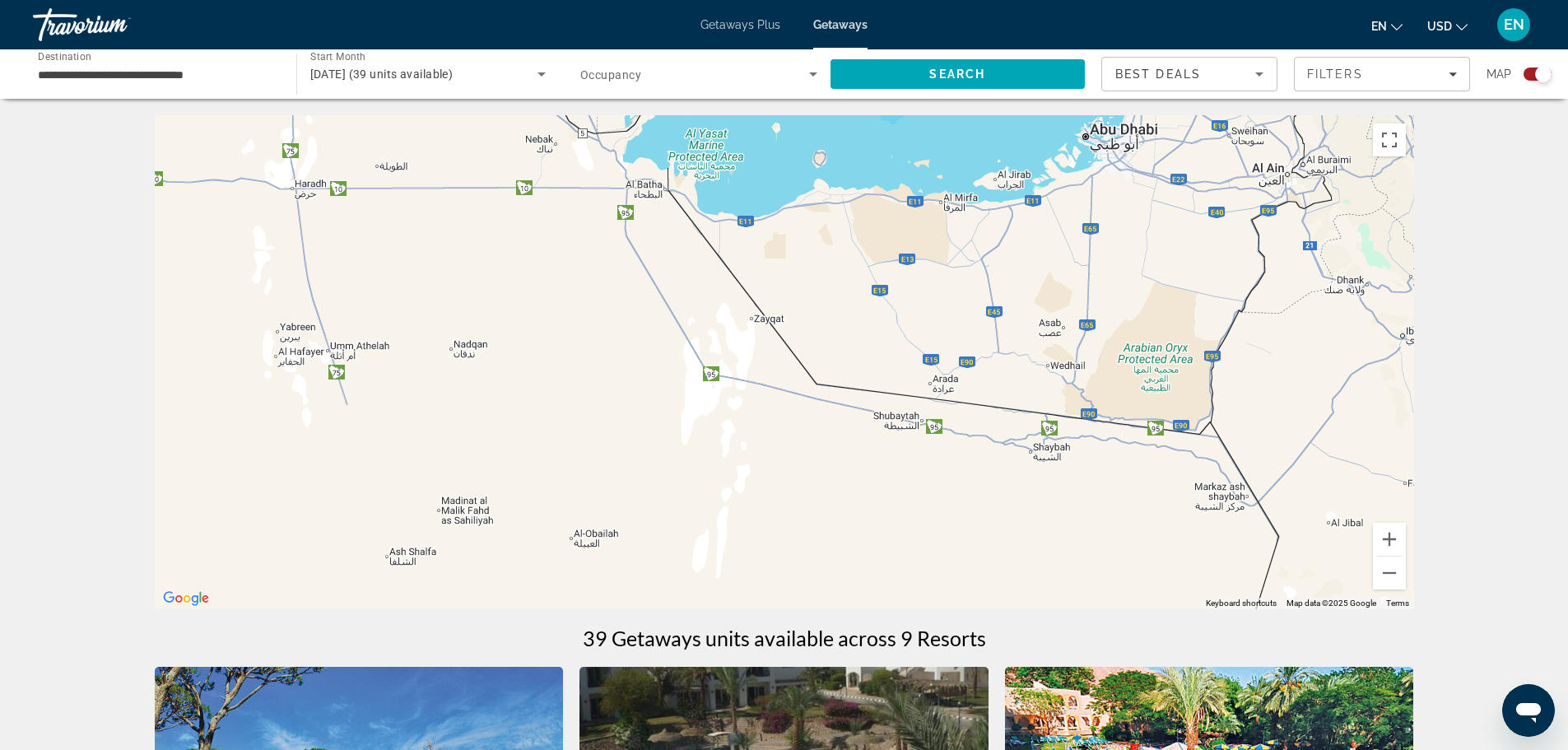
click at [1052, 262] on div "Main content" at bounding box center [784, 362] width 1259 height 494
click at [65, 26] on div "Travorium" at bounding box center [115, 24] width 165 height 43
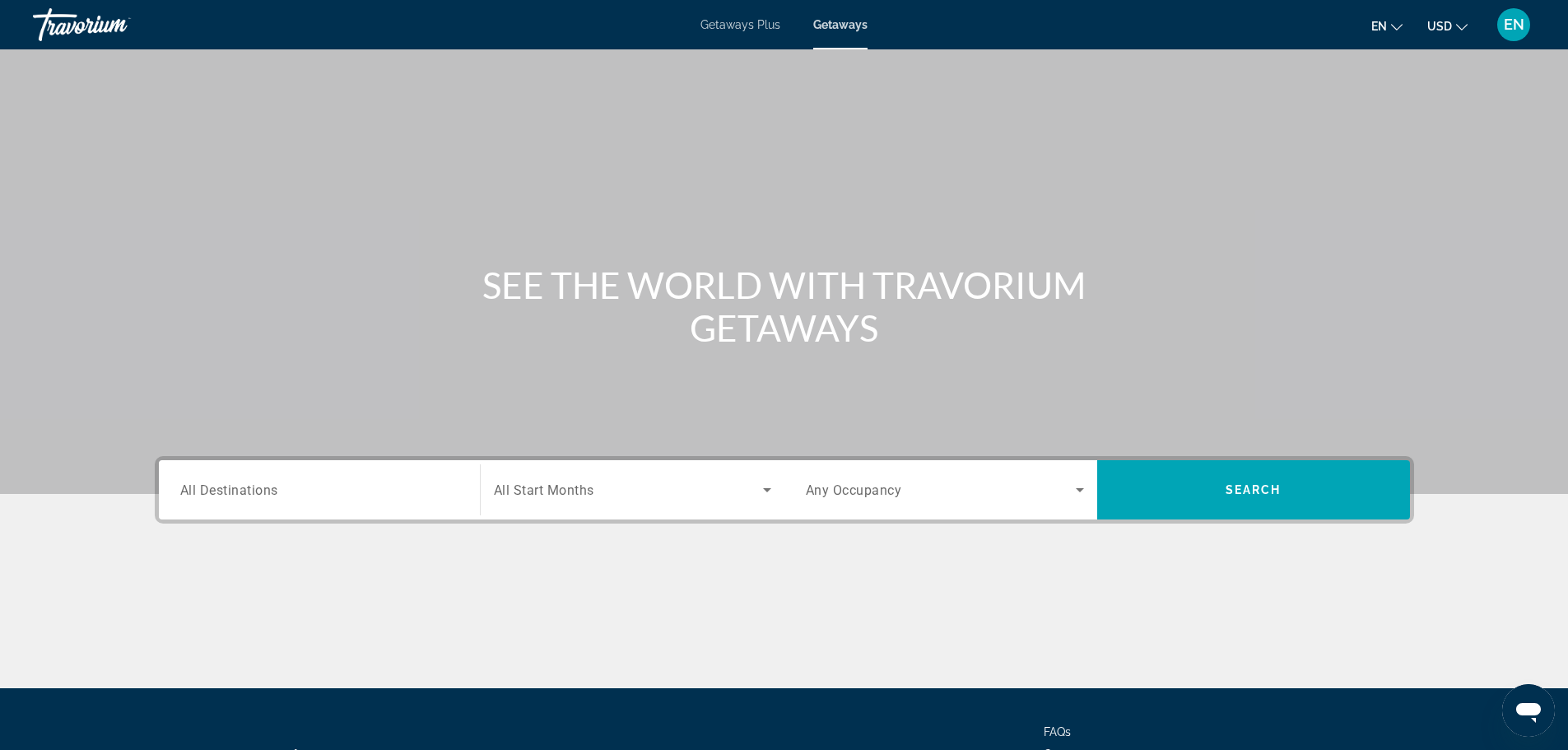
click at [62, 28] on div "Travorium" at bounding box center [115, 24] width 165 height 43
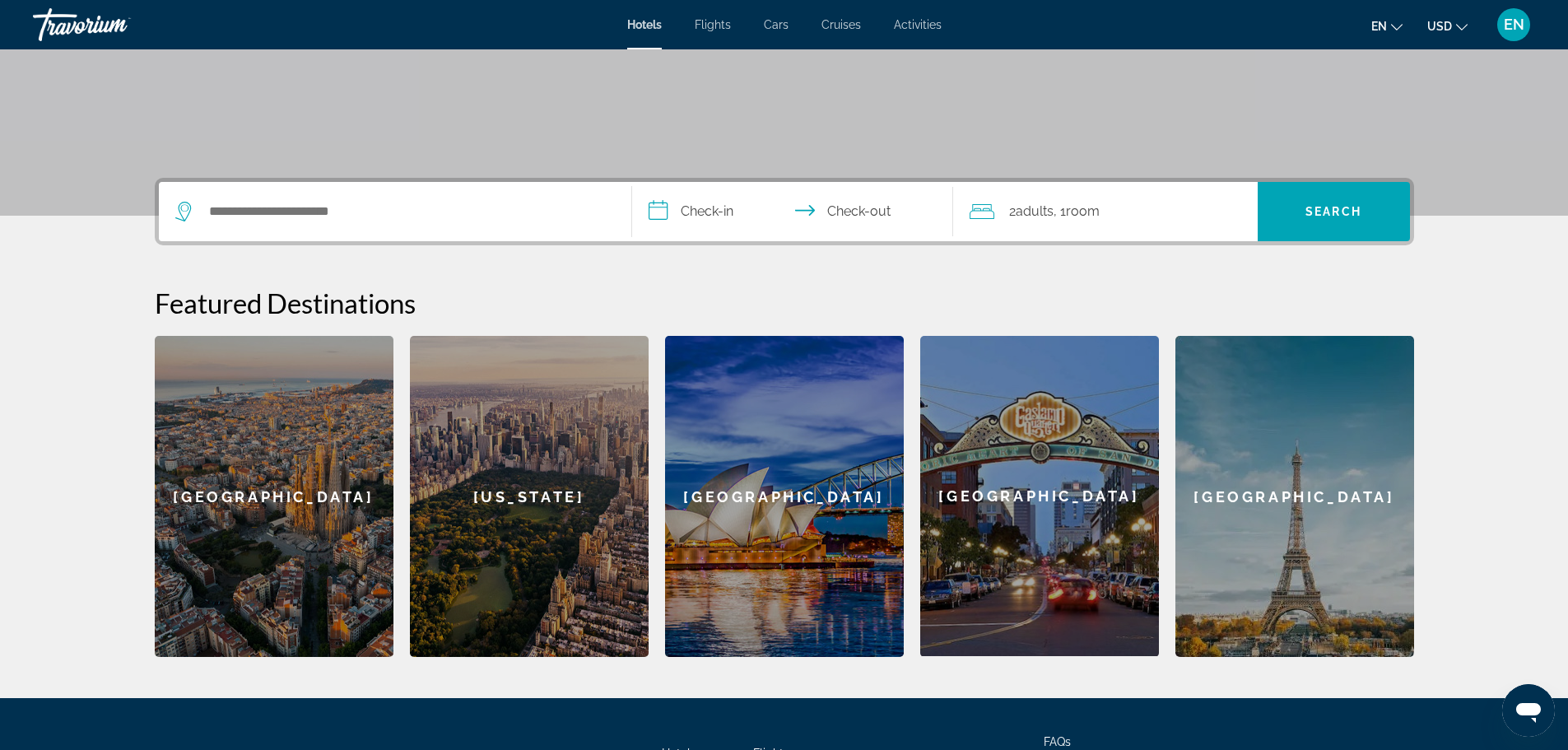
scroll to position [411, 0]
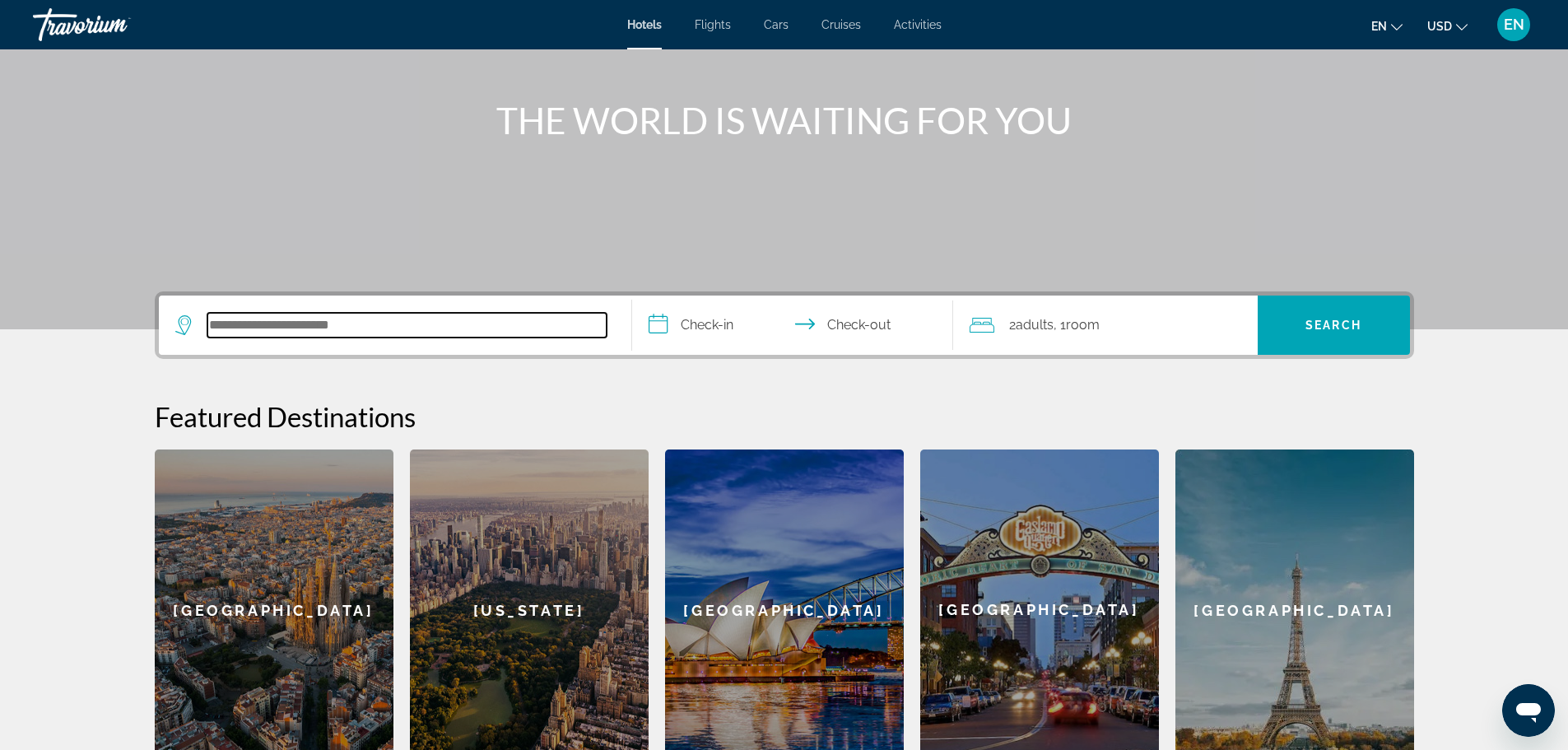
click at [263, 330] on input "Search hotel destination" at bounding box center [407, 325] width 399 height 25
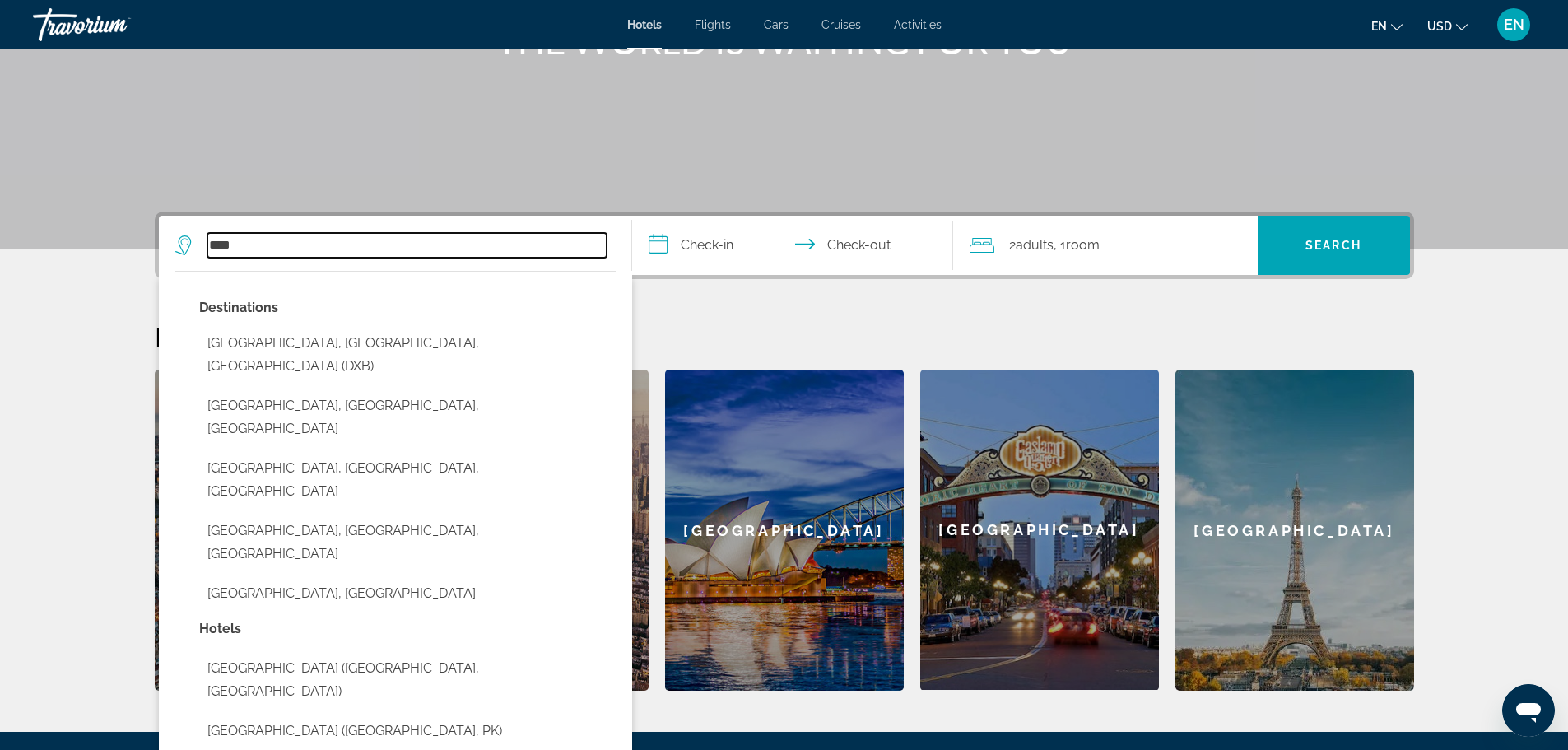
scroll to position [237, 0]
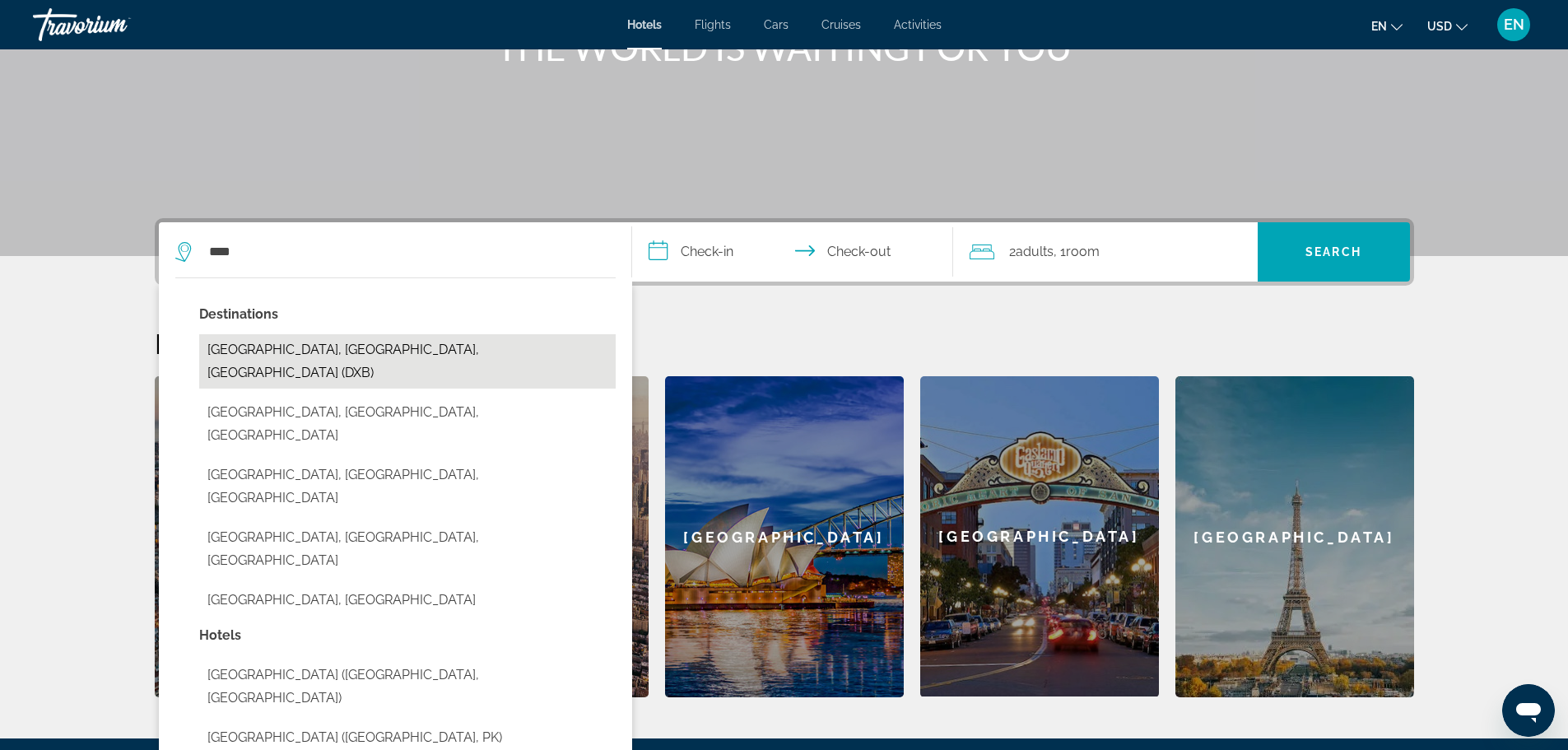
click at [337, 346] on button "[GEOGRAPHIC_DATA], [GEOGRAPHIC_DATA], [GEOGRAPHIC_DATA] (DXB)" at bounding box center [408, 360] width 416 height 54
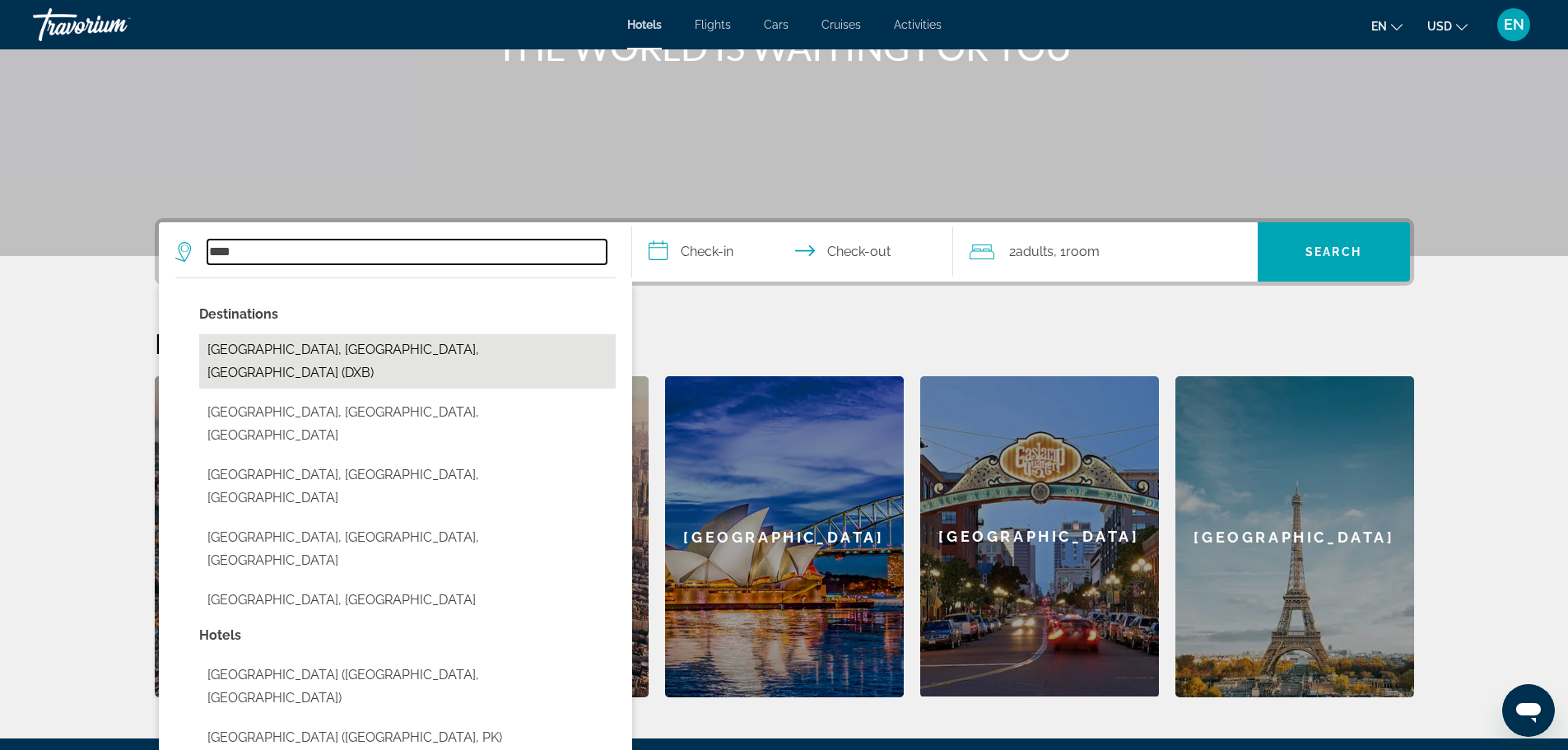
type input "**********"
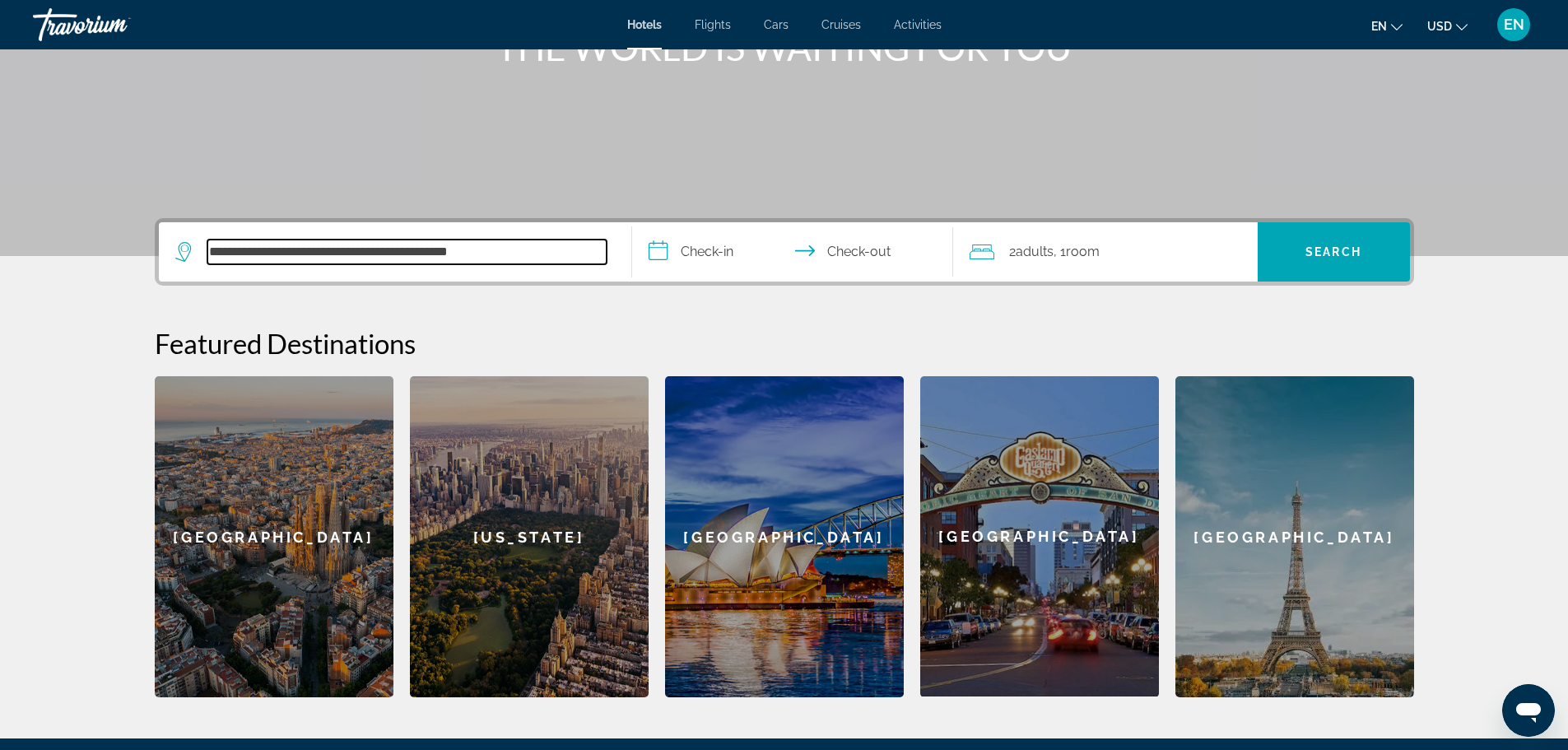
scroll to position [403, 0]
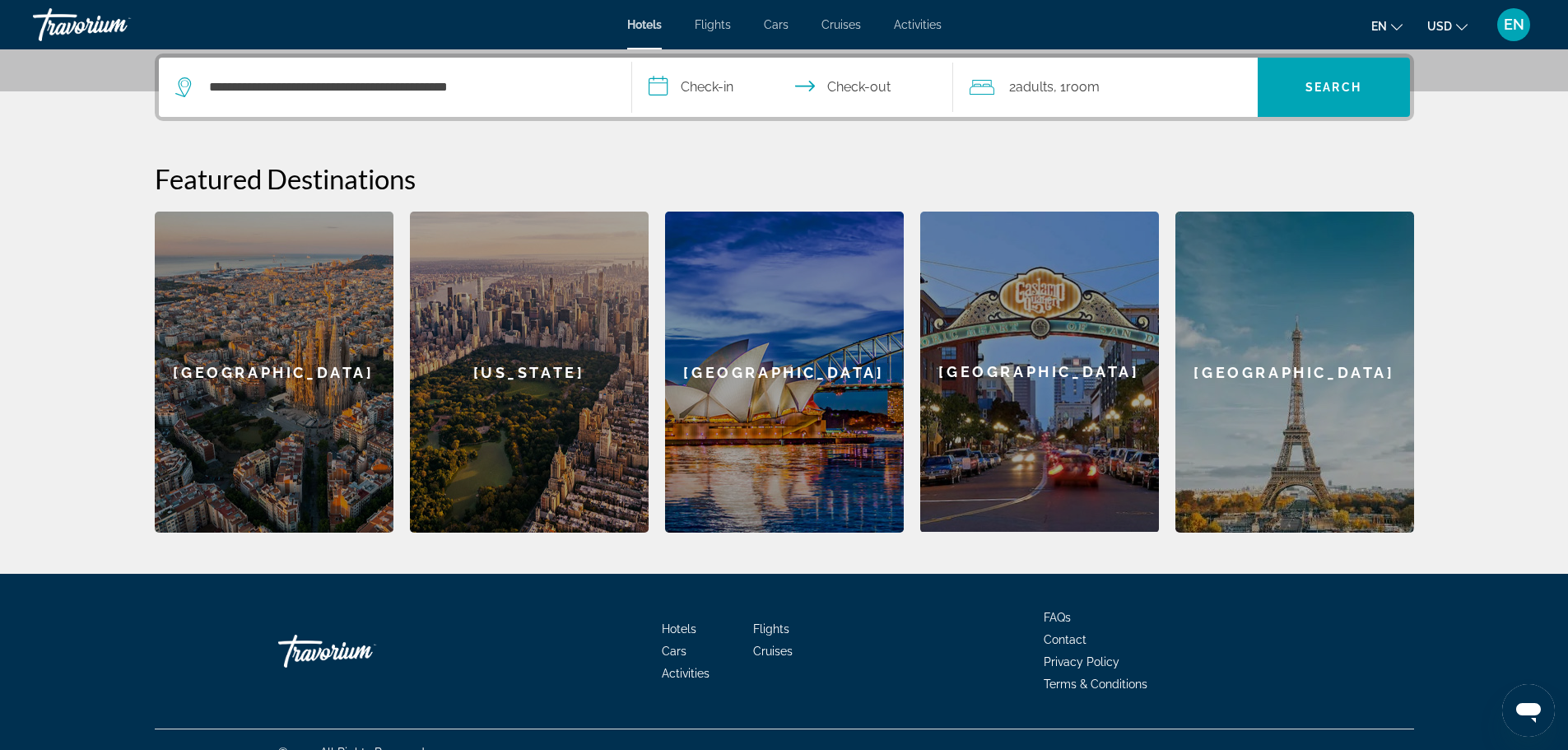
click at [696, 88] on input "**********" at bounding box center [795, 90] width 327 height 64
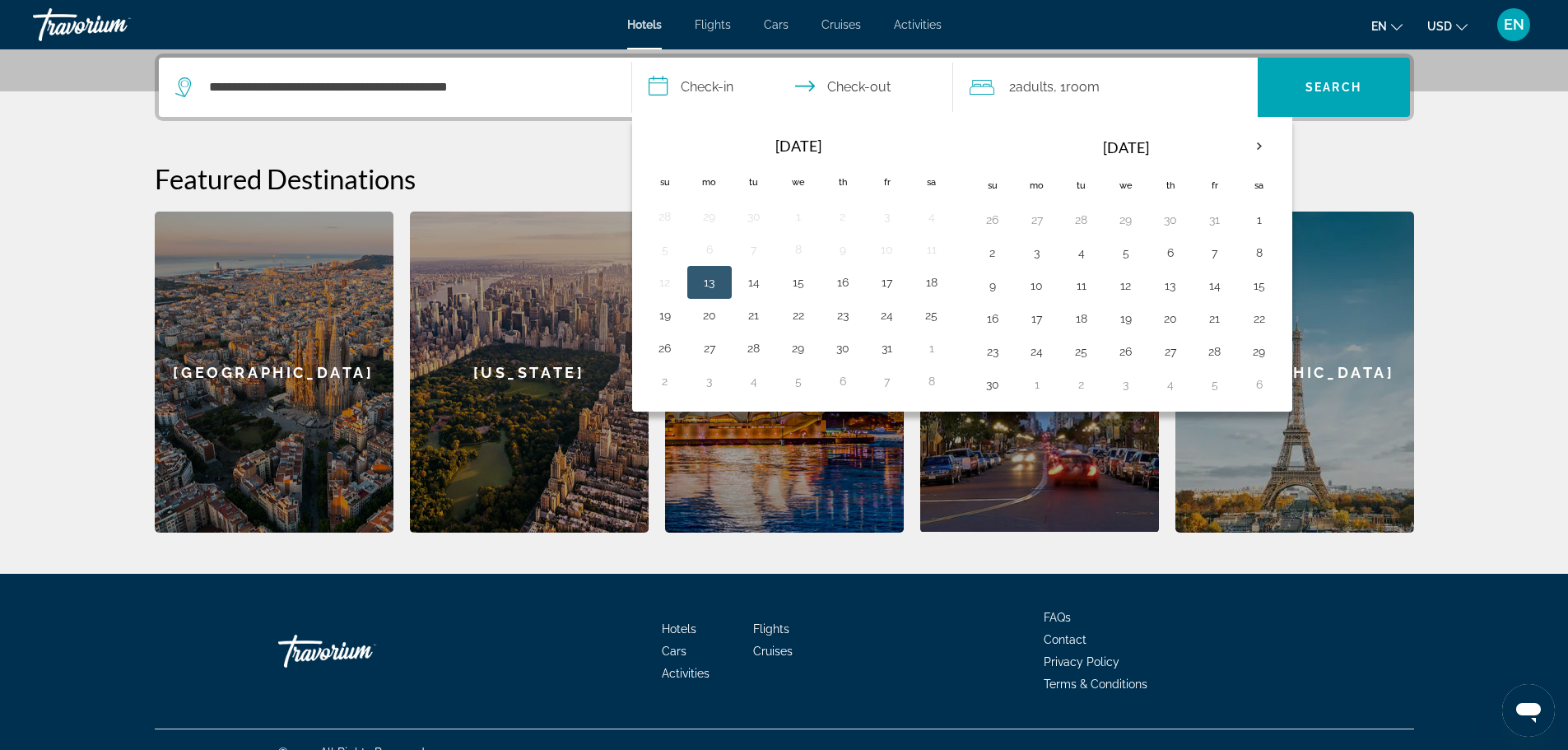
click at [814, 82] on input "**********" at bounding box center [795, 90] width 327 height 64
click at [1263, 145] on th "Next month" at bounding box center [1259, 147] width 44 height 36
click at [1211, 220] on button "5" at bounding box center [1214, 219] width 26 height 23
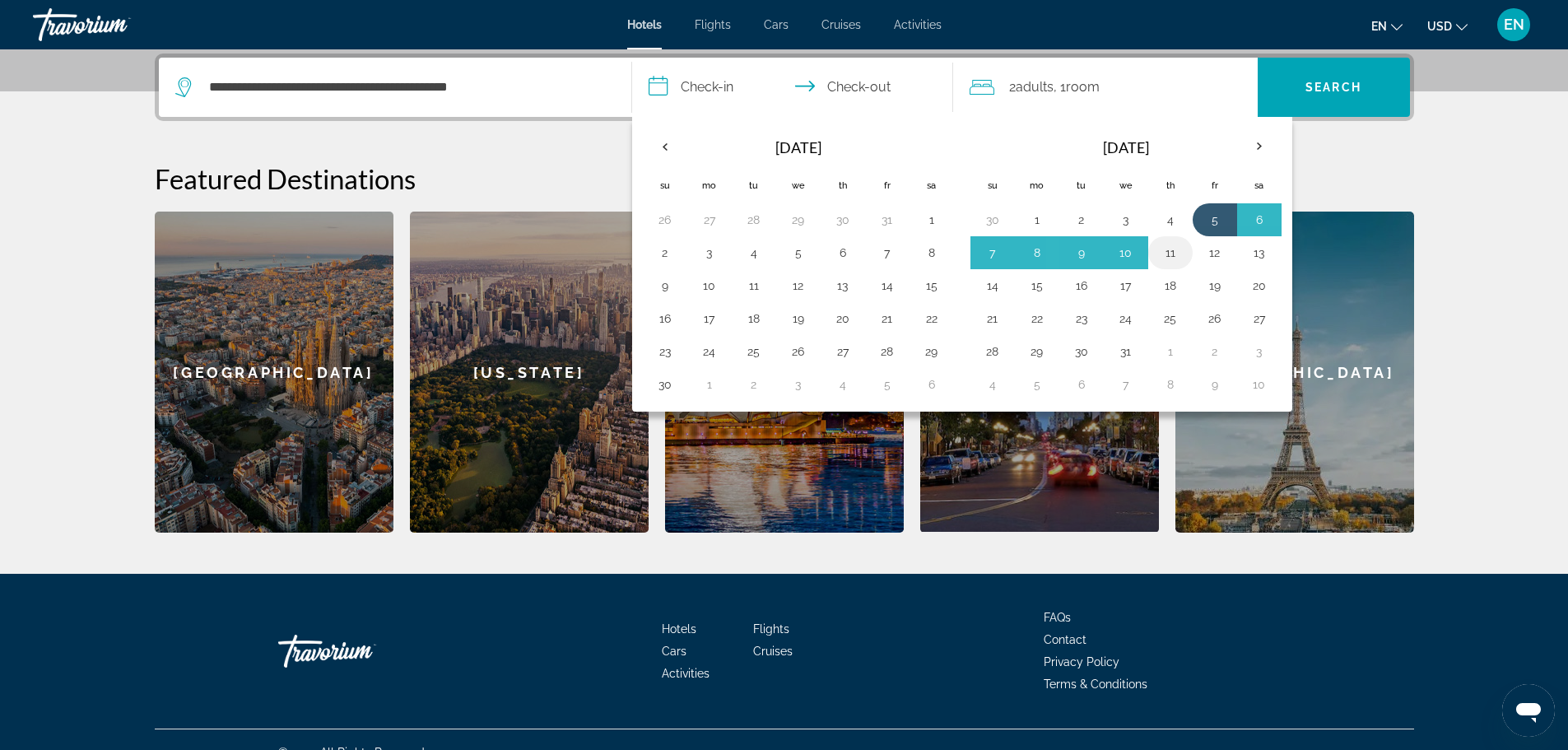
click at [1172, 252] on button "11" at bounding box center [1170, 253] width 26 height 23
type input "**********"
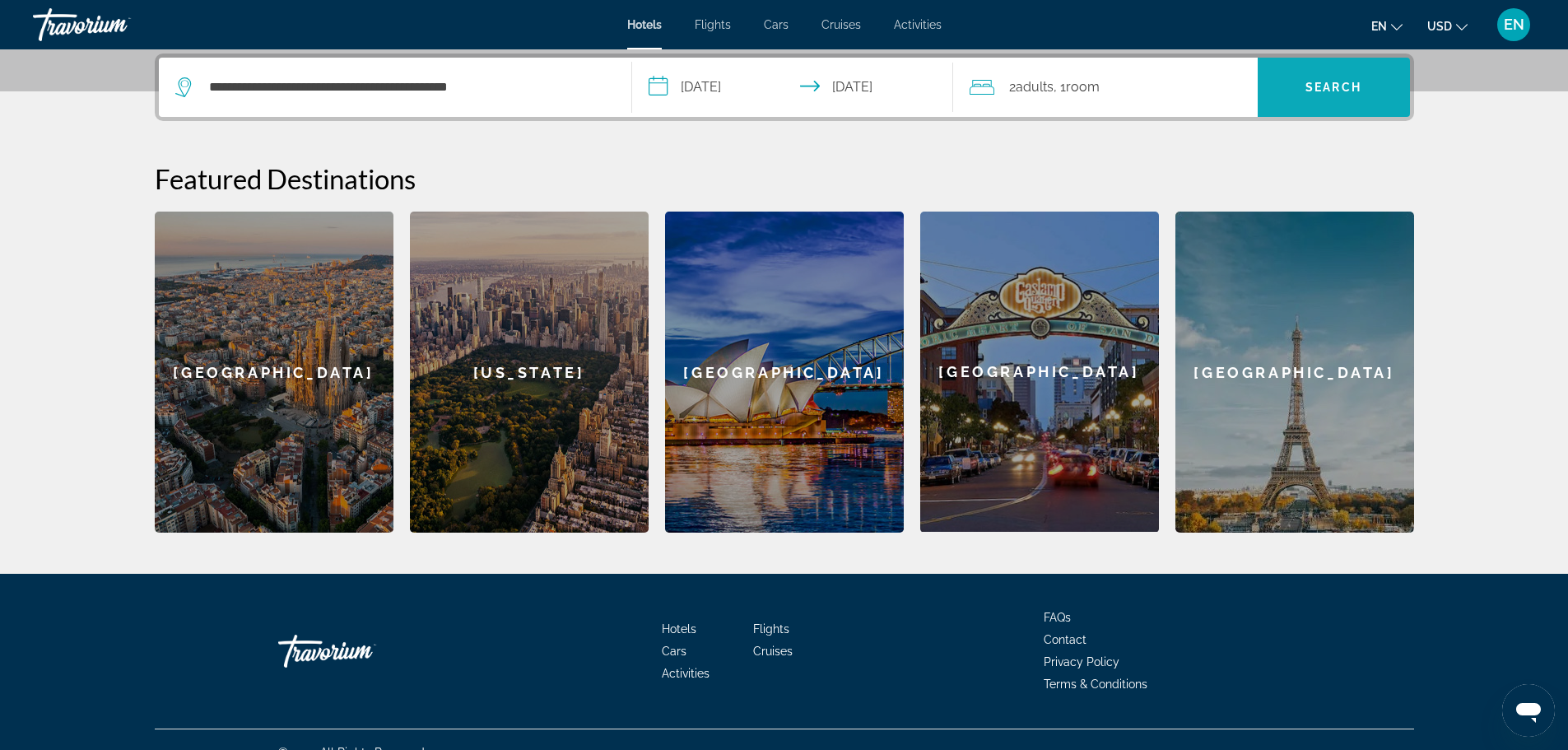
click at [1309, 85] on span "Search" at bounding box center [1333, 87] width 56 height 13
